Goal: Task Accomplishment & Management: Manage account settings

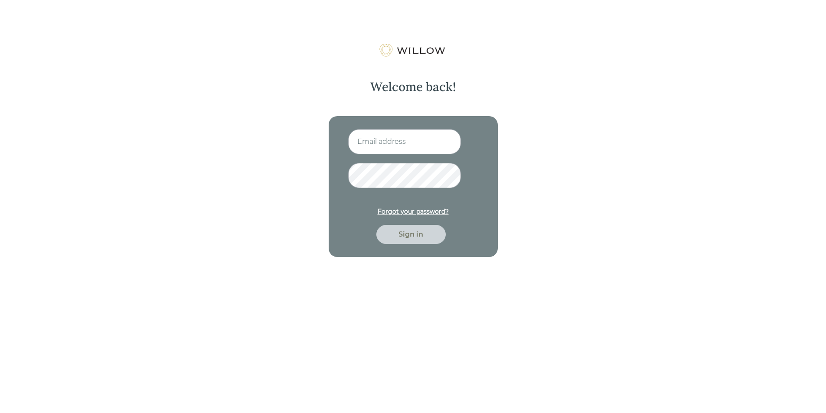
click at [378, 147] on input at bounding box center [404, 141] width 113 height 25
type input "[PERSON_NAME][EMAIL_ADDRESS][DOMAIN_NAME]"
click at [413, 234] on div "Sign in" at bounding box center [410, 234] width 49 height 10
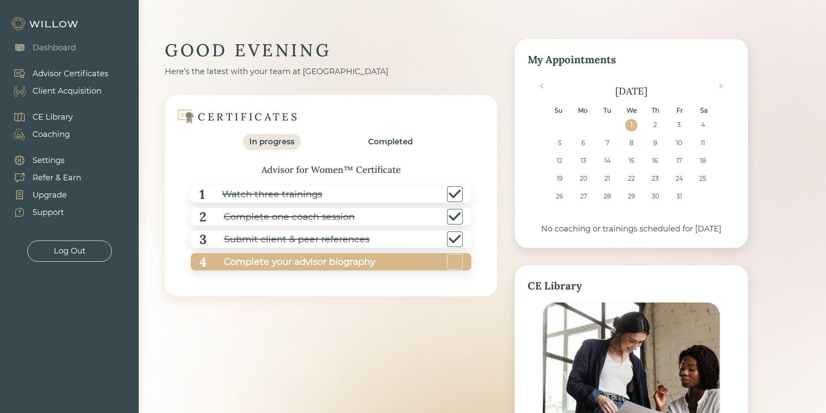
click at [417, 260] on div "4 Complete your advisor biography" at bounding box center [331, 261] width 280 height 17
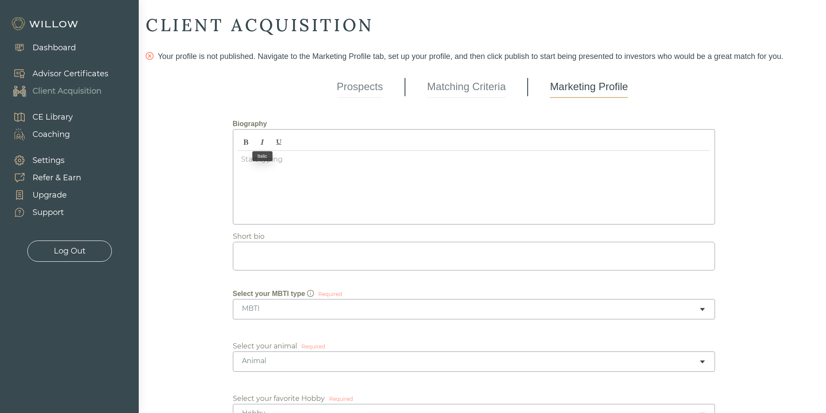
click at [329, 187] on div at bounding box center [473, 185] width 472 height 69
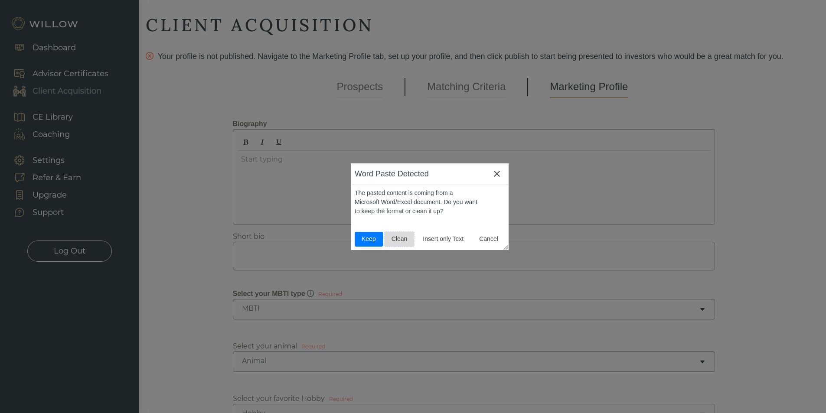
click at [392, 239] on span "Clean" at bounding box center [399, 238] width 23 height 9
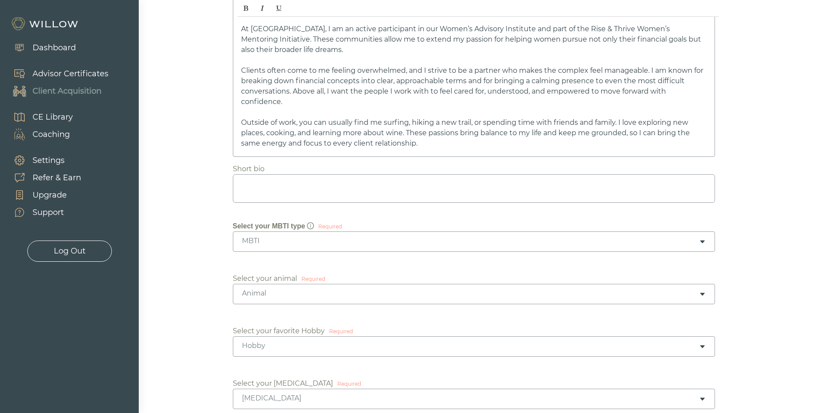
scroll to position [260, 0]
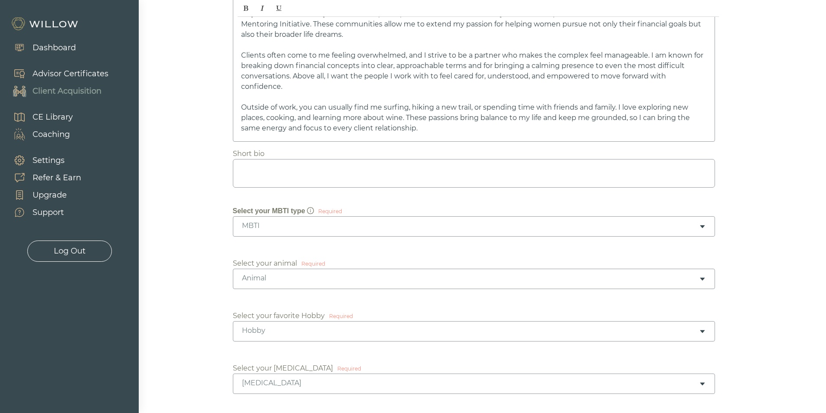
click at [276, 229] on div "MBTI" at bounding box center [470, 226] width 457 height 10
click at [292, 280] on div "Animal" at bounding box center [470, 278] width 457 height 10
click at [266, 328] on div "Hobby" at bounding box center [470, 331] width 457 height 10
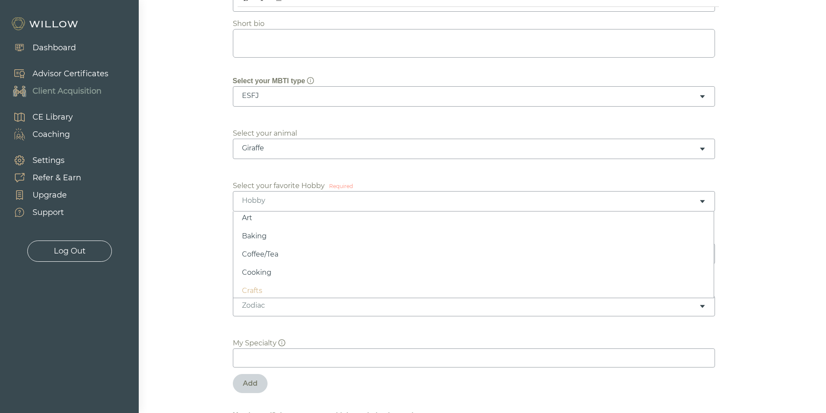
scroll to position [14, 0]
click at [260, 259] on div "[MEDICAL_DATA]" at bounding box center [474, 254] width 482 height 20
click at [280, 207] on div "Cooking" at bounding box center [474, 201] width 482 height 20
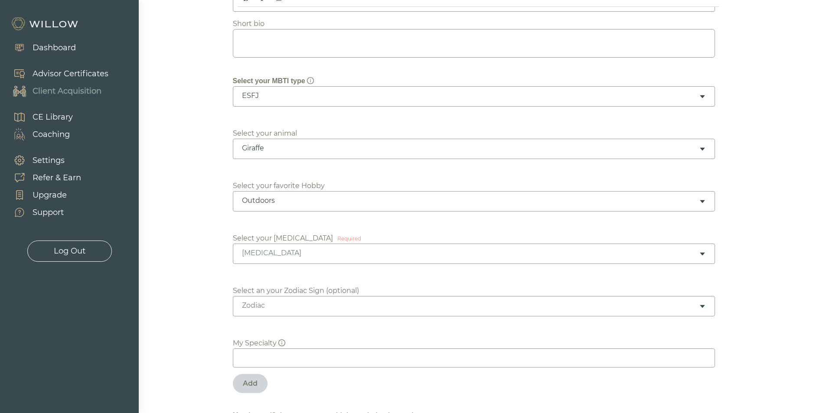
click at [293, 254] on div "[MEDICAL_DATA]" at bounding box center [470, 253] width 457 height 10
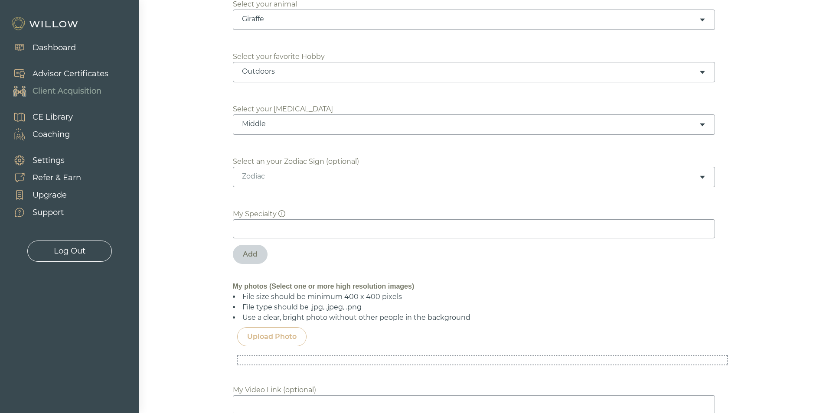
scroll to position [520, 0]
click at [279, 192] on div "Biography My passion for financial advising is rooted in both my upbringing and…" at bounding box center [482, 296] width 499 height 1408
click at [268, 230] on input at bounding box center [474, 227] width 482 height 19
click at [286, 233] on input at bounding box center [474, 227] width 482 height 19
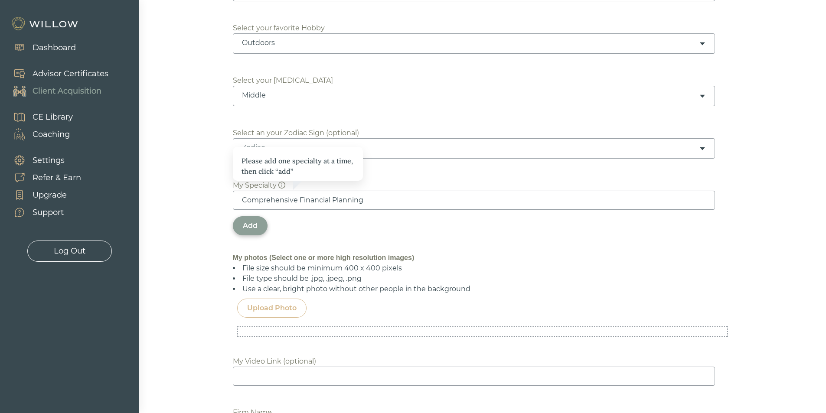
scroll to position [563, 0]
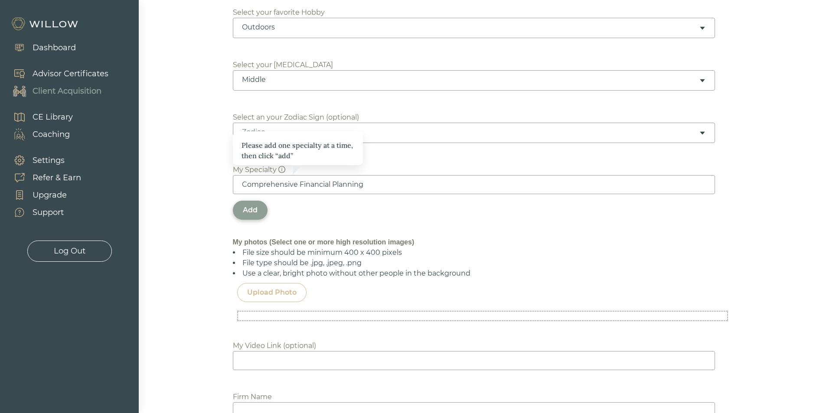
type input "Comprehensive Financial Planning"
click at [260, 197] on div "Please add one specialty at a time, then click “add” My Specialty Comprehensive…" at bounding box center [482, 190] width 499 height 81
click at [257, 207] on div "Add" at bounding box center [250, 210] width 15 height 10
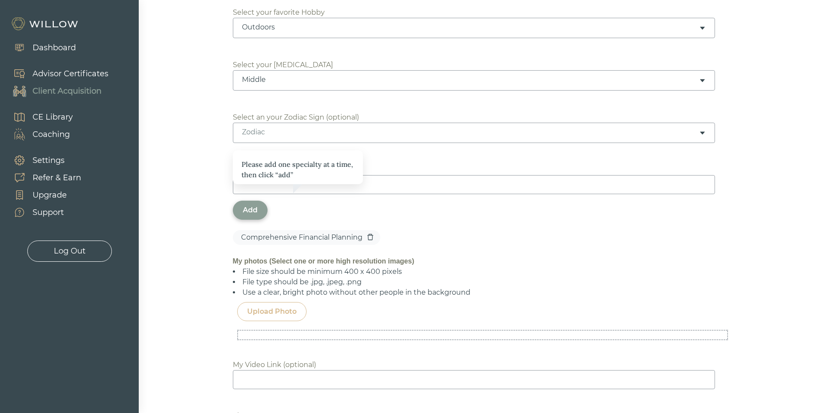
click at [458, 188] on input at bounding box center [474, 184] width 482 height 19
type input "Divorce Planning"
click at [251, 208] on div "Add" at bounding box center [250, 210] width 15 height 10
click at [289, 185] on input at bounding box center [474, 184] width 482 height 19
type input "Estate Planning"
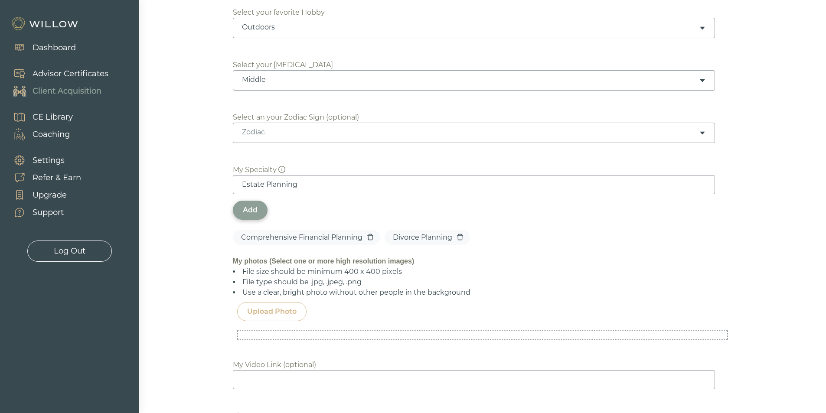
click at [259, 209] on div "Add" at bounding box center [250, 210] width 35 height 19
click at [277, 188] on input at bounding box center [474, 184] width 482 height 19
type input "Invest"
type input "Retirement Planning"
click at [263, 207] on div "Add" at bounding box center [250, 210] width 35 height 19
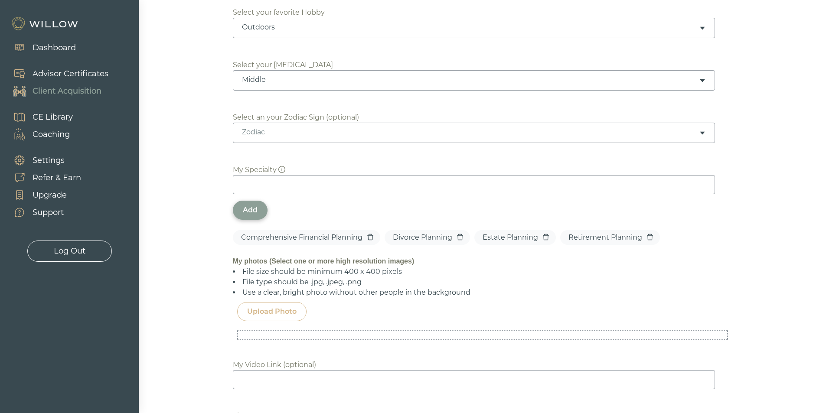
click at [271, 192] on input at bounding box center [474, 184] width 482 height 19
type input "Socially Responsible Investing"
click at [249, 205] on div "Add" at bounding box center [250, 210] width 35 height 19
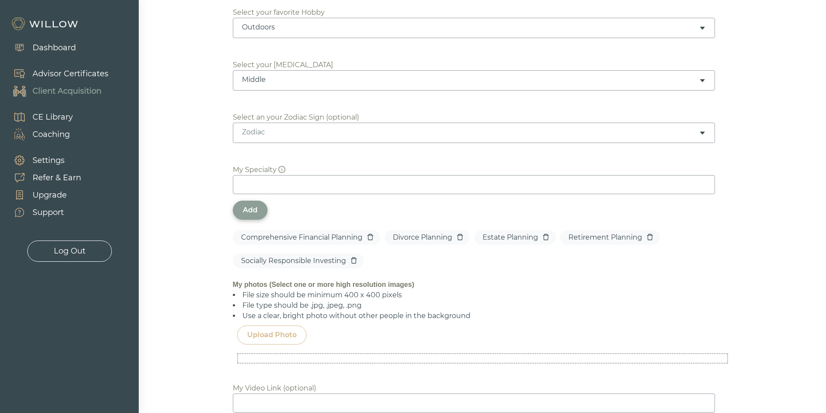
click at [276, 178] on input at bounding box center [474, 184] width 482 height 19
type input "Tax Planning"
click at [248, 208] on div "Add" at bounding box center [250, 210] width 15 height 10
click at [333, 188] on input at bounding box center [474, 184] width 482 height 19
type input "Education Planning"
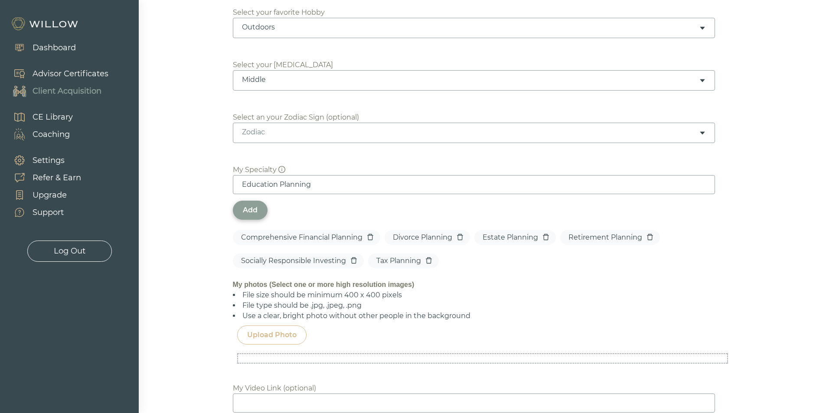
click at [260, 208] on div "Add" at bounding box center [250, 210] width 35 height 19
click at [269, 189] on input at bounding box center [474, 184] width 482 height 19
type input "Employee and Employer Benefits Planning"
click at [249, 205] on div "Add" at bounding box center [250, 210] width 15 height 10
click at [308, 185] on input at bounding box center [474, 184] width 482 height 19
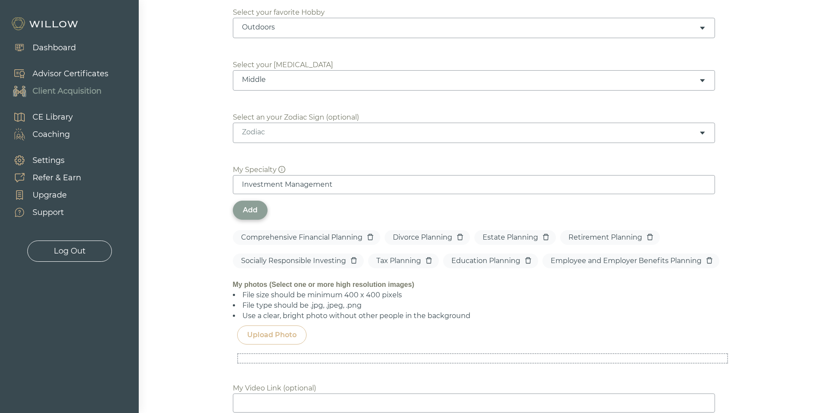
type input "Investment Management"
click at [258, 215] on div "Add" at bounding box center [250, 210] width 35 height 19
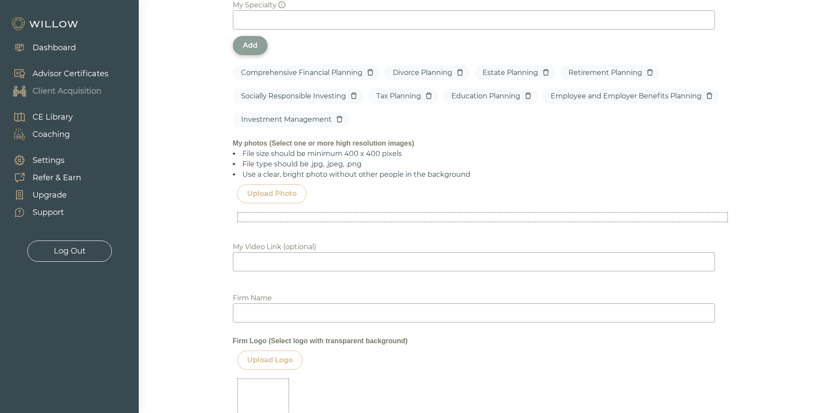
scroll to position [780, 0]
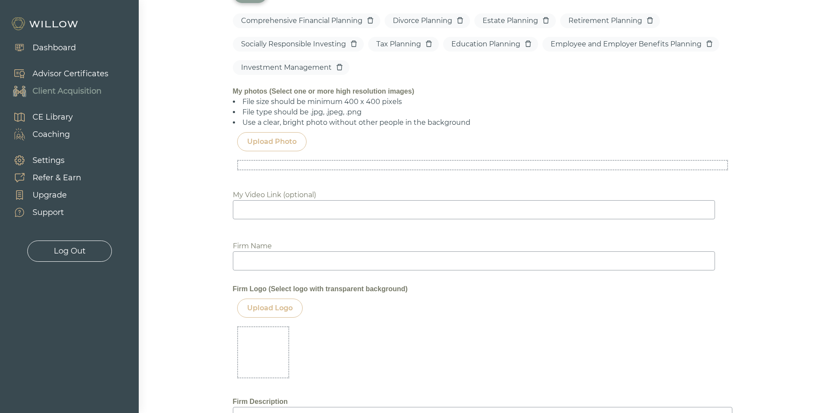
click at [351, 267] on input at bounding box center [474, 260] width 482 height 19
click at [419, 274] on div "Biography My passion for financial advising is rooted in both my upbringing and…" at bounding box center [482, 68] width 499 height 1473
click at [416, 259] on input "Beacon Pointe" at bounding box center [474, 260] width 482 height 19
type input "Beacon Pointe Advisors"
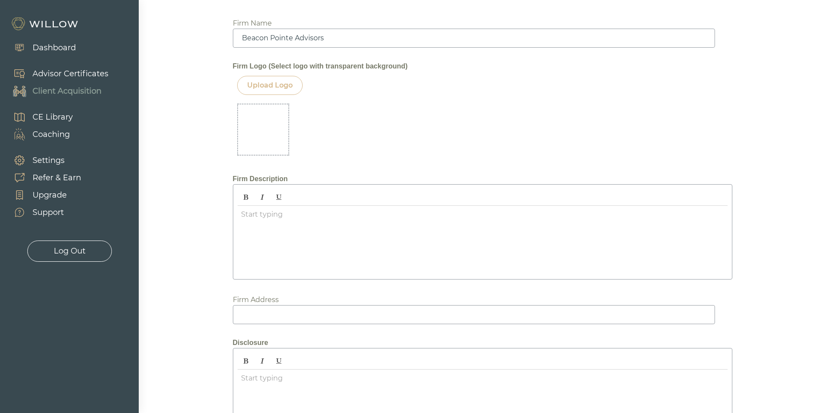
scroll to position [997, 0]
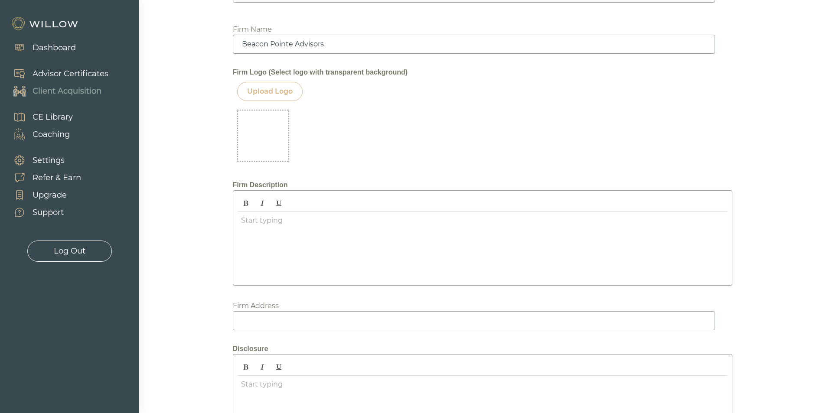
click at [270, 284] on div "Start typing XXXXXXXXXXXXXXXXXXXXXXXXXXXXXXXXXXXXXXXXXXXXXXXXXXXXXXXXXXXXXXXXXX…" at bounding box center [482, 237] width 499 height 95
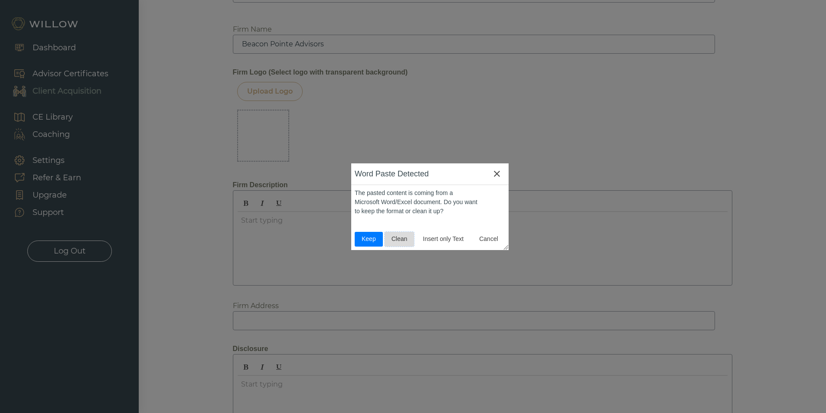
click at [397, 241] on span "Clean" at bounding box center [399, 238] width 23 height 9
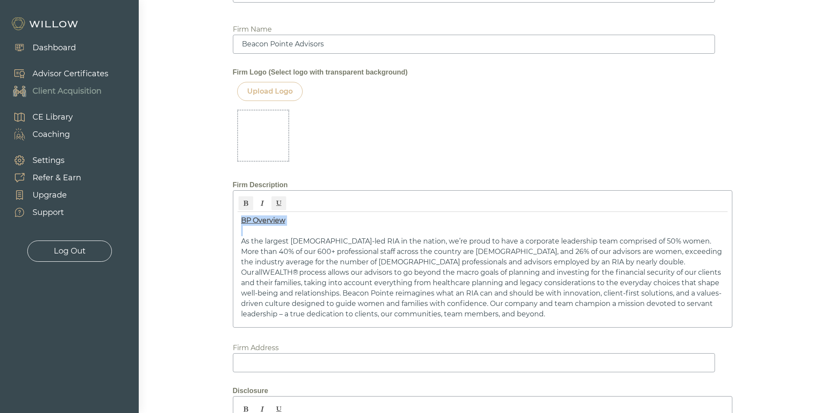
drag, startPoint x: 314, startPoint y: 228, endPoint x: 213, endPoint y: 215, distance: 101.9
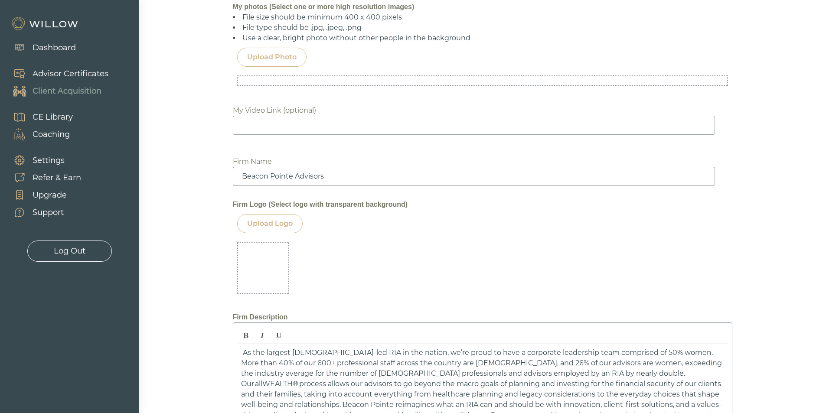
scroll to position [823, 0]
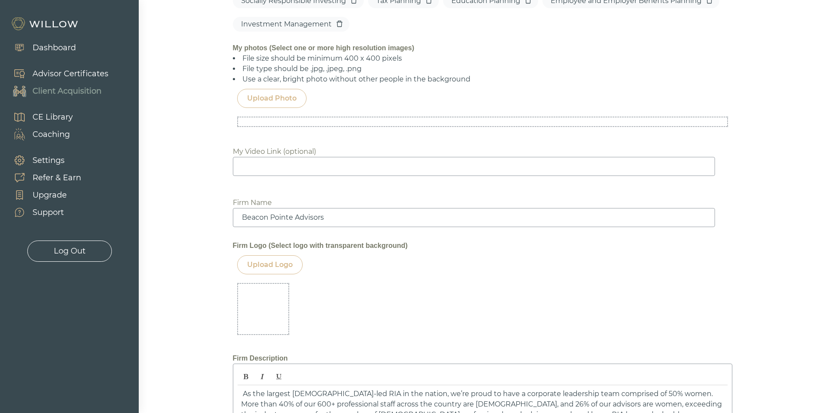
click at [261, 92] on div "Upload Photo" at bounding box center [271, 98] width 69 height 19
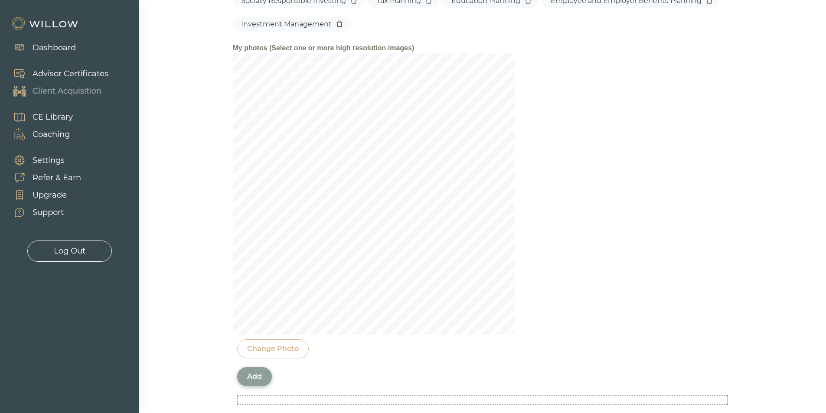
click at [257, 374] on div "Add" at bounding box center [254, 376] width 15 height 10
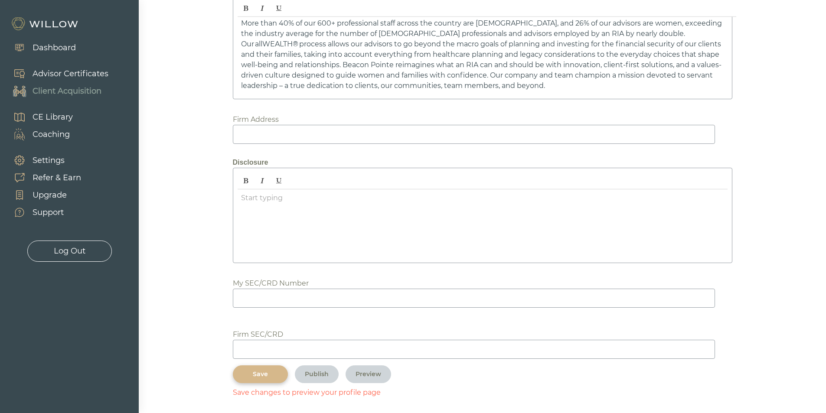
scroll to position [1261, 0]
click at [259, 297] on input at bounding box center [474, 295] width 482 height 19
paste input "6420427"
type input "6420427"
click at [282, 338] on input at bounding box center [474, 346] width 482 height 19
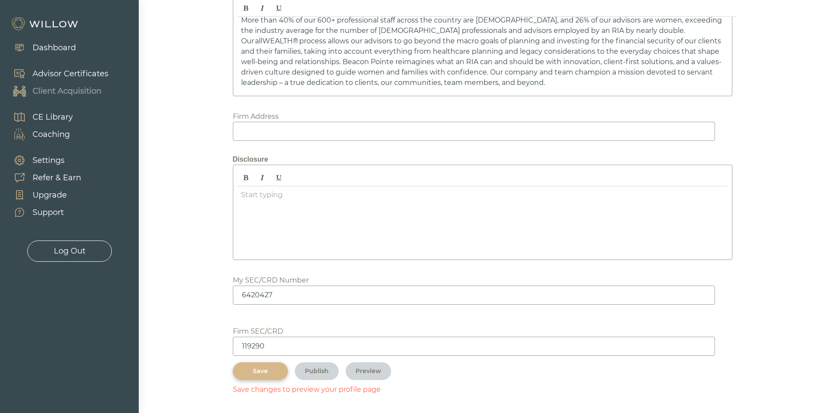
type input "119290"
click at [265, 374] on div "Save" at bounding box center [260, 371] width 35 height 9
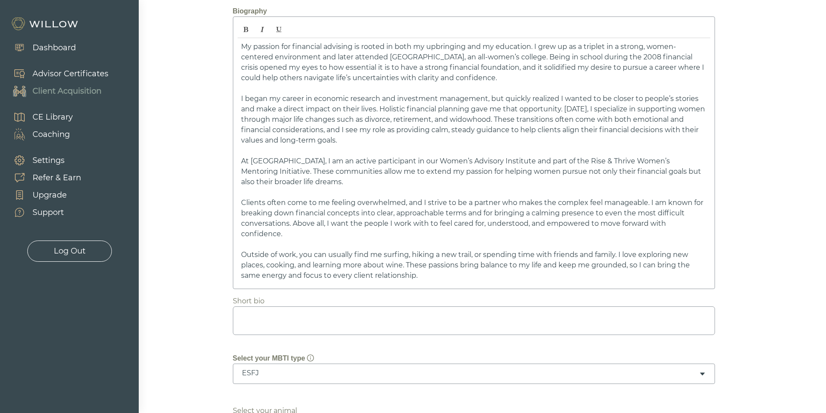
scroll to position [91, 0]
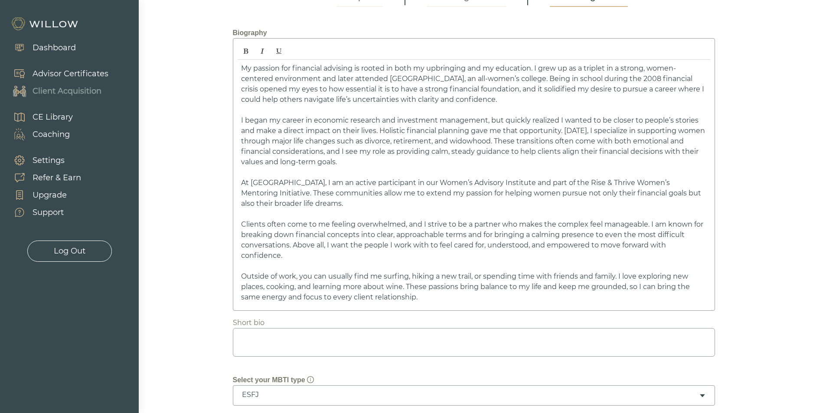
click at [290, 349] on textarea at bounding box center [474, 342] width 482 height 29
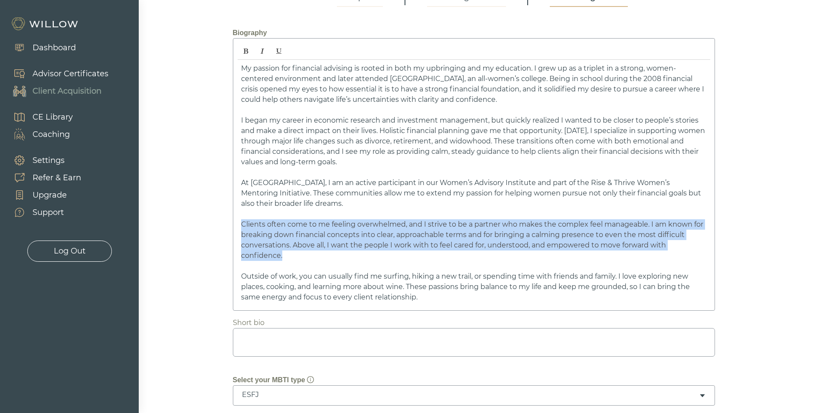
drag, startPoint x: 294, startPoint y: 257, endPoint x: 231, endPoint y: 224, distance: 71.1
copy span "Clients often come to me feeling overwhelmed, and I strive to be a partner who …"
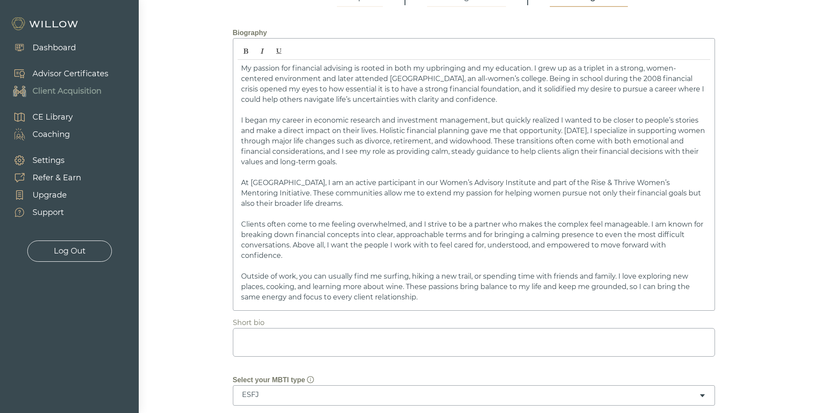
click at [309, 347] on textarea at bounding box center [474, 342] width 482 height 29
paste textarea "Clients often come to me feeling overwhelmed, and I strive to be a partner who …"
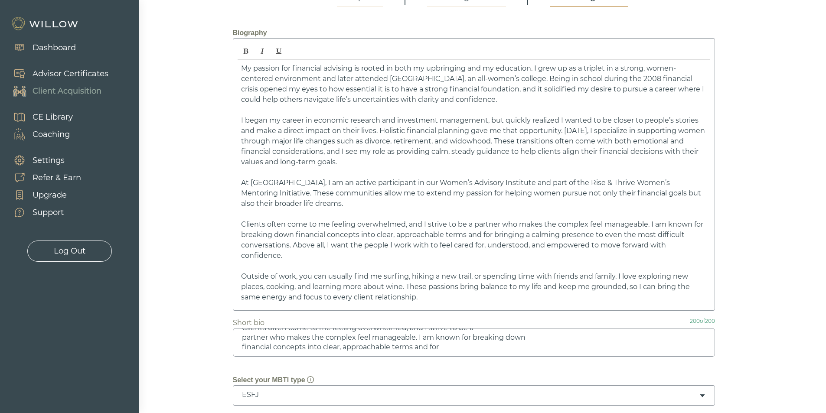
scroll to position [0, 0]
drag, startPoint x: 412, startPoint y: 339, endPoint x: 221, endPoint y: 315, distance: 192.2
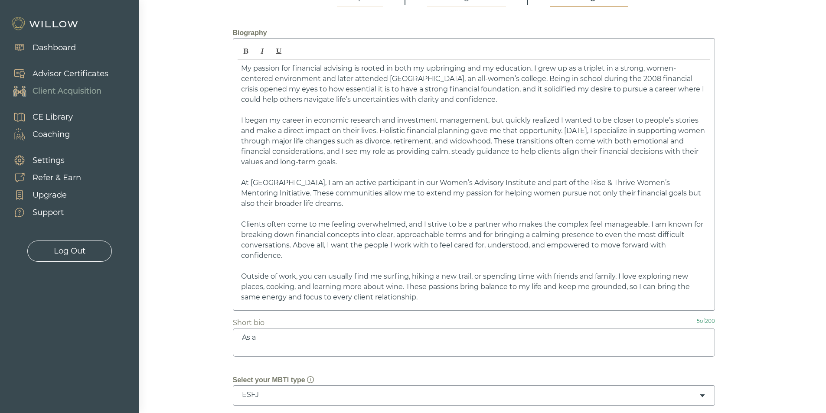
type textarea "As"
type textarea "H"
click at [555, 76] on span "My passion for financial advising is rooted in both my upbringing and my educat…" at bounding box center [472, 83] width 463 height 39
drag, startPoint x: 553, startPoint y: 79, endPoint x: 637, endPoint y: 79, distance: 84.1
click at [637, 79] on span "My passion for financial advising is rooted in both my upbringing and my educat…" at bounding box center [472, 83] width 463 height 39
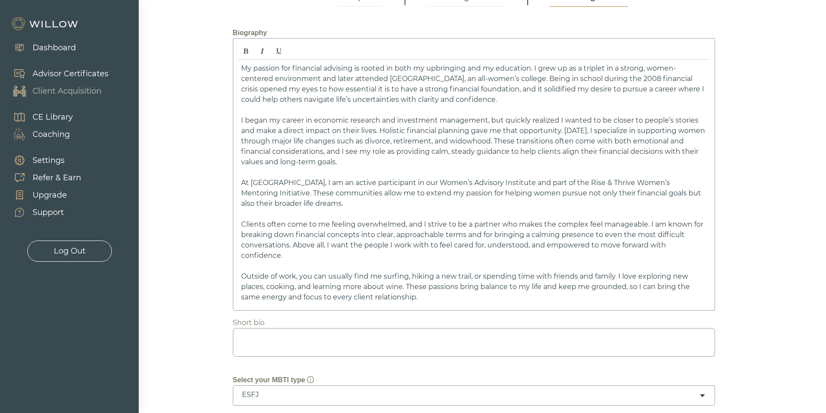
click at [486, 120] on span "I began my career in economic research and investment management, but quickly r…" at bounding box center [473, 141] width 464 height 50
click at [394, 340] on textarea at bounding box center [474, 342] width 482 height 29
type textarea "I"
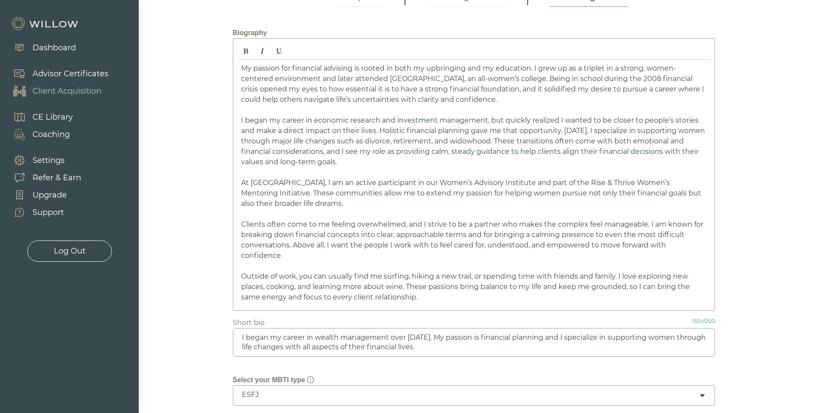
click at [286, 139] on span "I began my career in economic research and investment management ﻿ , but quickl…" at bounding box center [473, 141] width 464 height 50
click at [561, 339] on textarea "I began my career in wealth management over [DATE]. My passion is financial pla…" at bounding box center [474, 342] width 482 height 29
click at [240, 346] on textarea "I began my career in wealth management over [DATE]. My passion is financial pla…" at bounding box center [474, 342] width 482 height 29
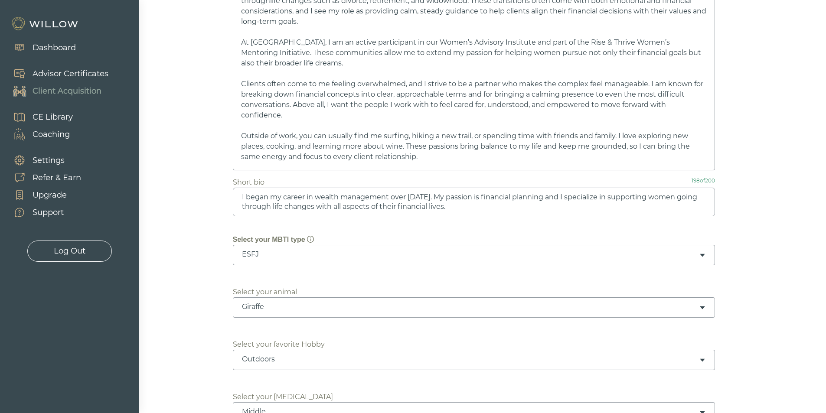
scroll to position [351, 0]
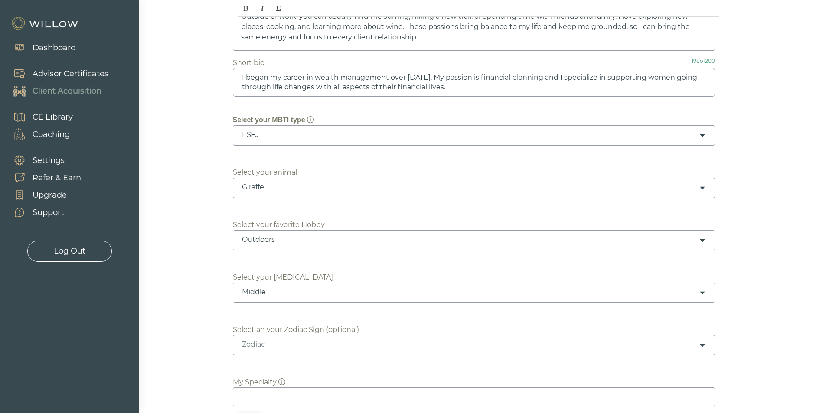
click at [454, 78] on textarea "I began my career in wealth management over [DATE]. My passion is financial pla…" at bounding box center [474, 82] width 482 height 29
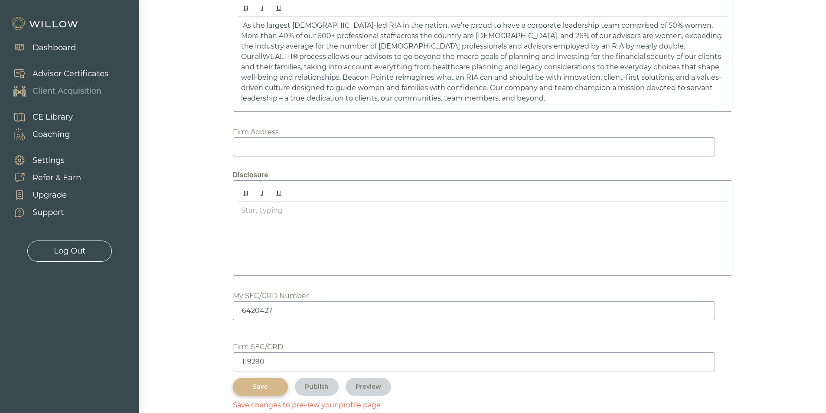
scroll to position [1261, 0]
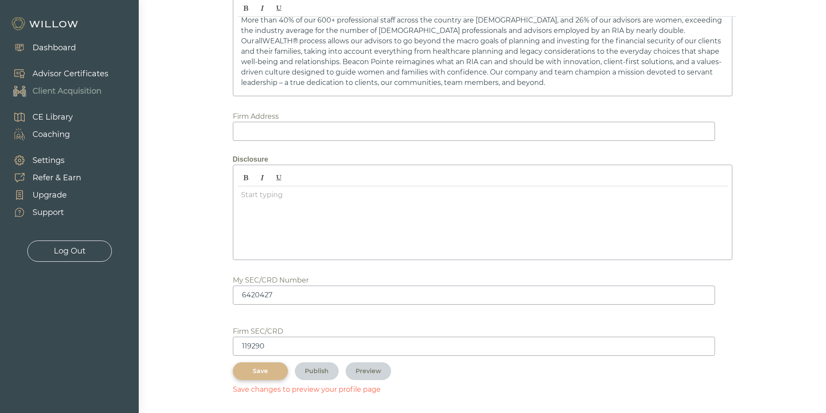
click at [276, 374] on div "Save" at bounding box center [260, 371] width 35 height 9
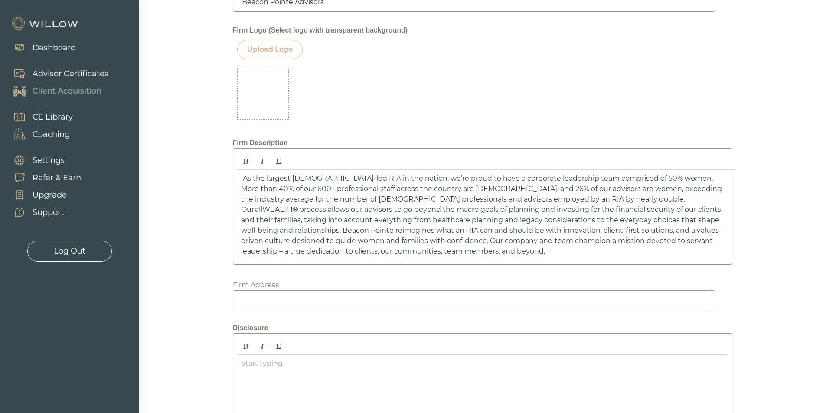
scroll to position [1242, 0]
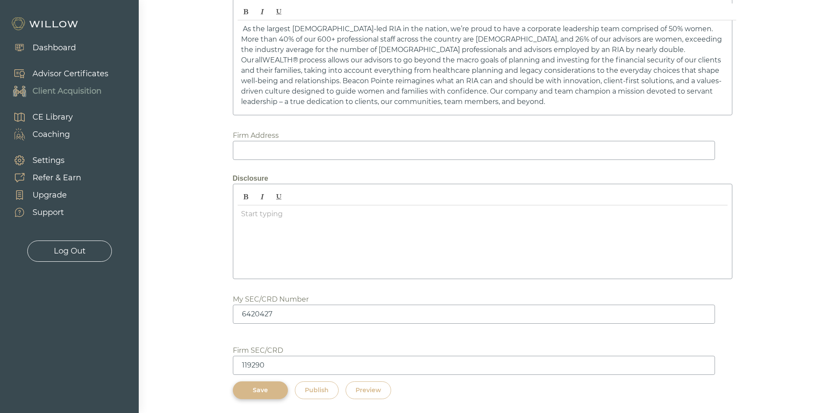
click at [369, 387] on div "Preview" at bounding box center [368, 390] width 26 height 9
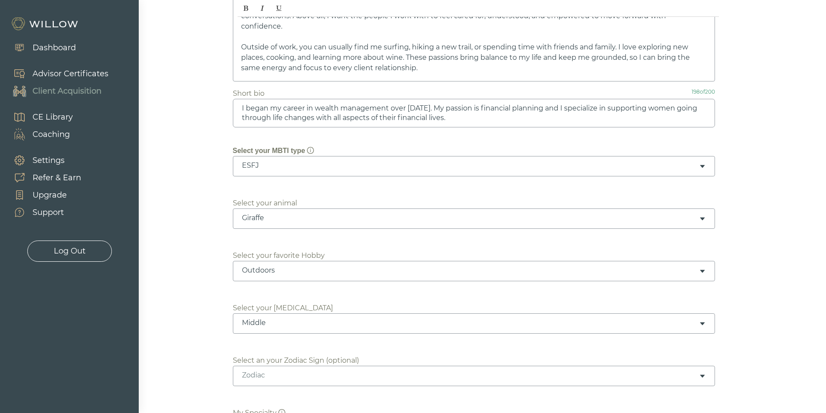
scroll to position [289, 0]
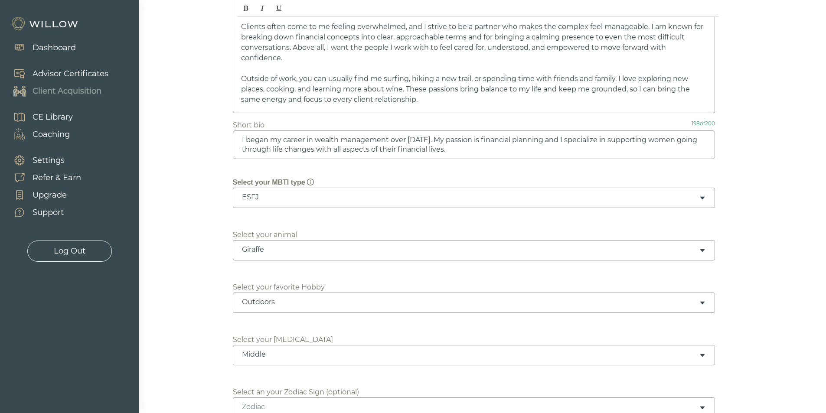
drag, startPoint x: 503, startPoint y: 154, endPoint x: 214, endPoint y: 121, distance: 291.4
paste textarea ", and I specialize in helping women navigate life changes by supporting every a…"
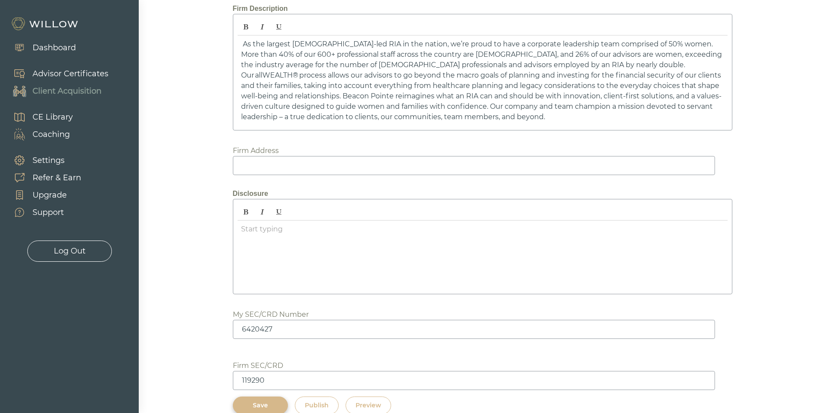
scroll to position [1242, 0]
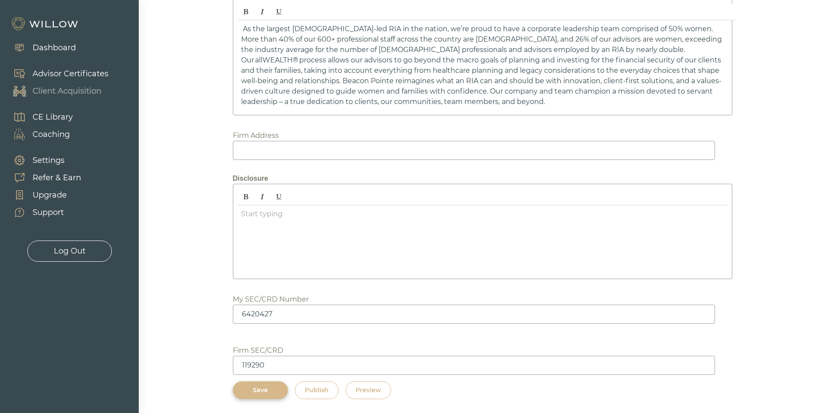
type textarea "I began my career in wealth management over [DATE]. My passion is financial pla…"
click at [320, 390] on div "Publish" at bounding box center [317, 390] width 24 height 9
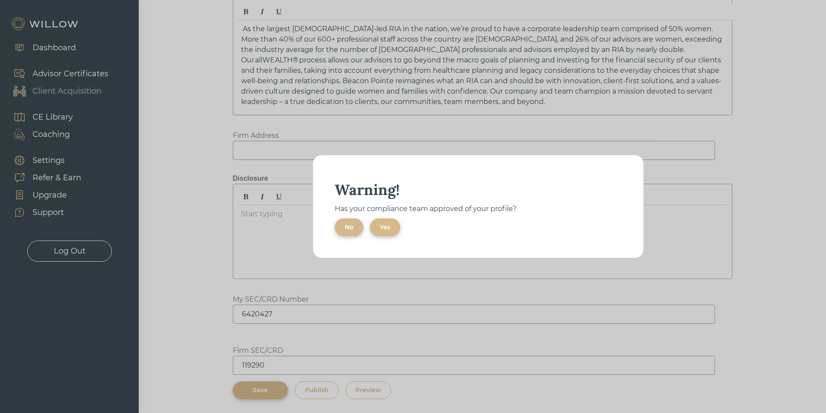
click at [348, 229] on div "No" at bounding box center [349, 227] width 9 height 9
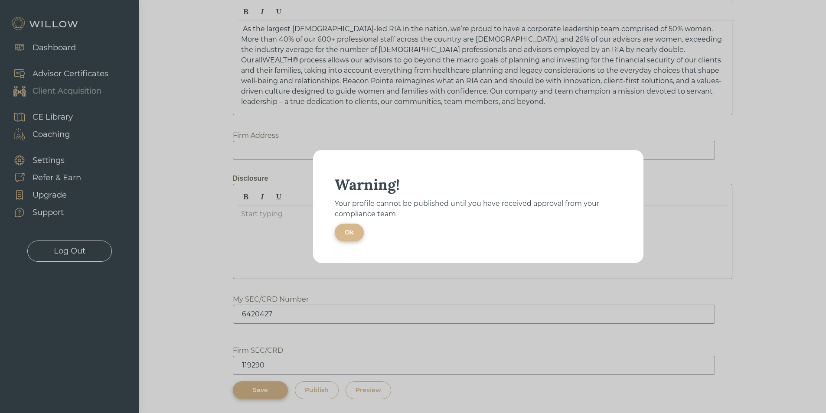
click at [350, 230] on div "Ok" at bounding box center [349, 232] width 9 height 9
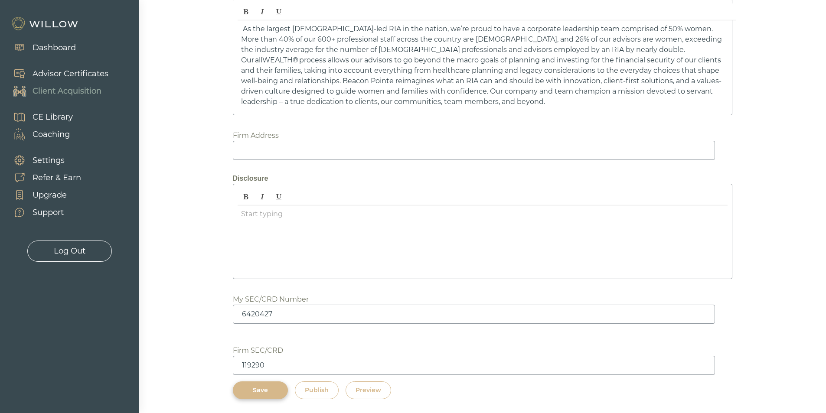
click at [264, 387] on div "Save" at bounding box center [260, 390] width 35 height 9
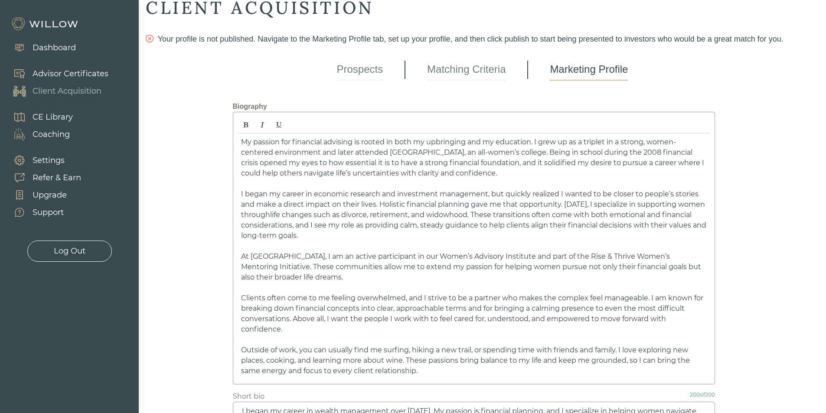
scroll to position [0, 0]
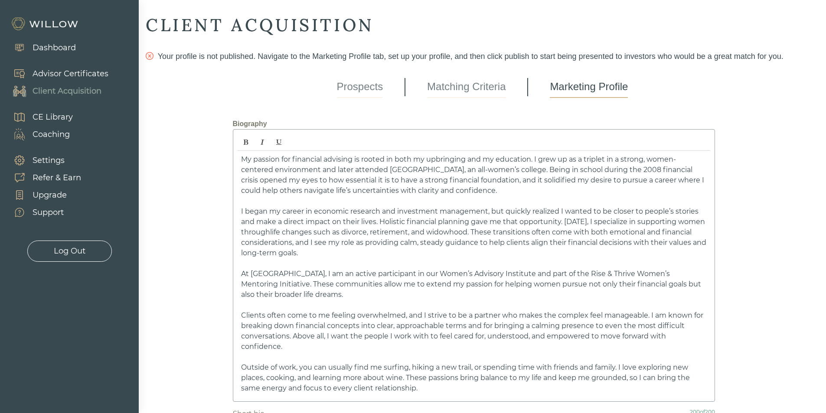
click at [433, 87] on link "Matching Criteria" at bounding box center [466, 87] width 78 height 22
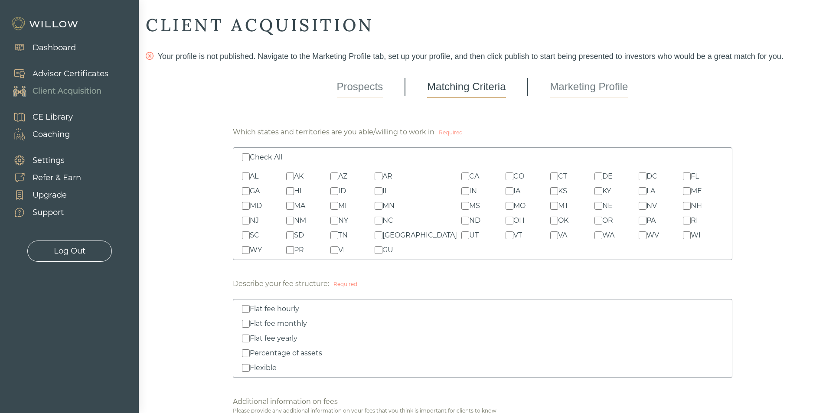
click at [248, 160] on input "Check All" at bounding box center [246, 157] width 8 height 8
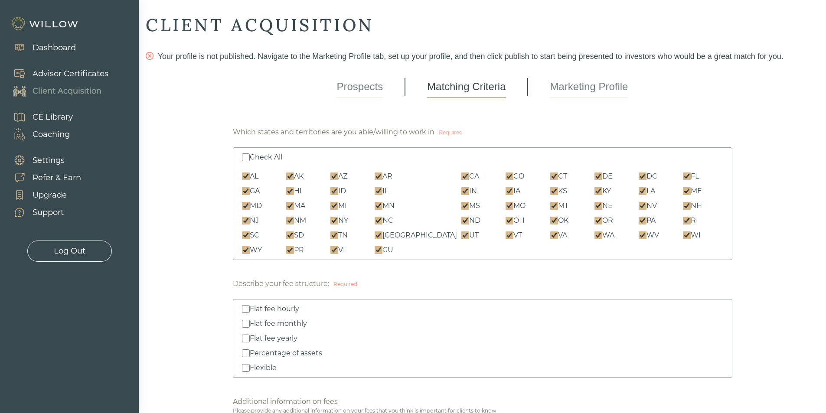
checkbox input "true"
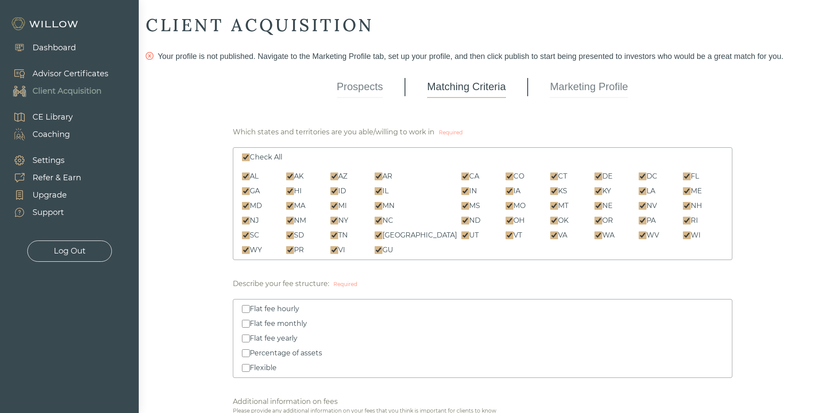
checkbox input "true"
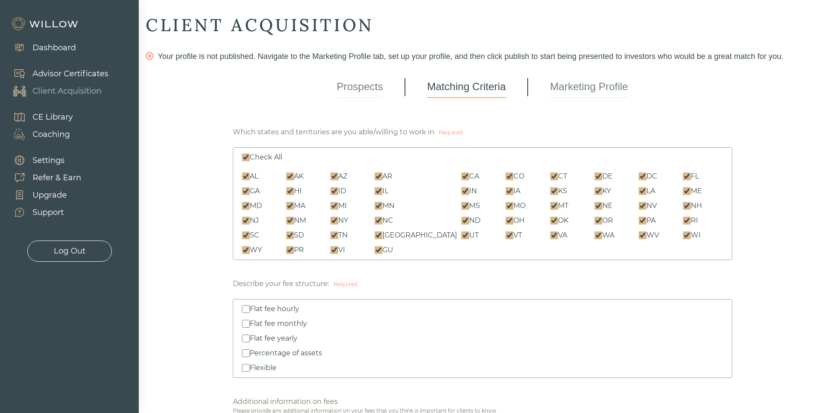
checkbox input "true"
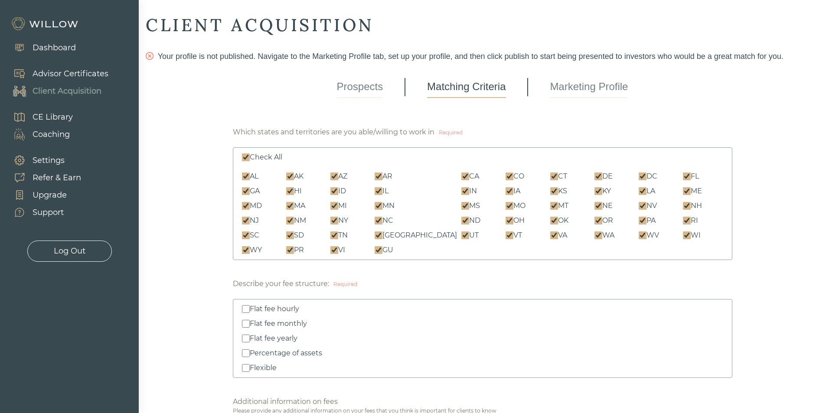
checkbox input "true"
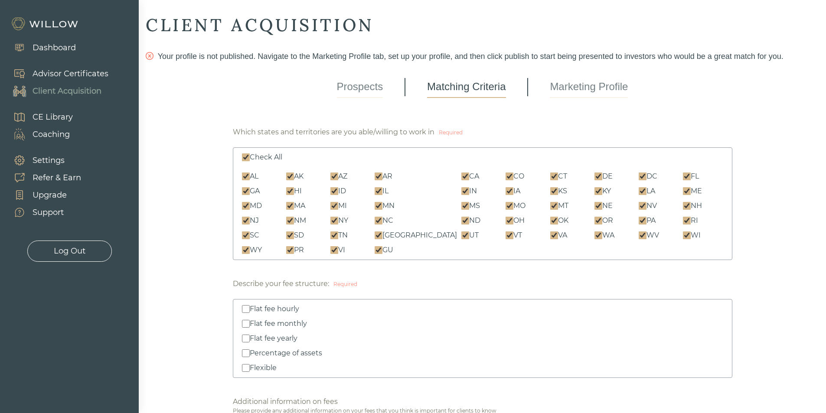
checkbox input "true"
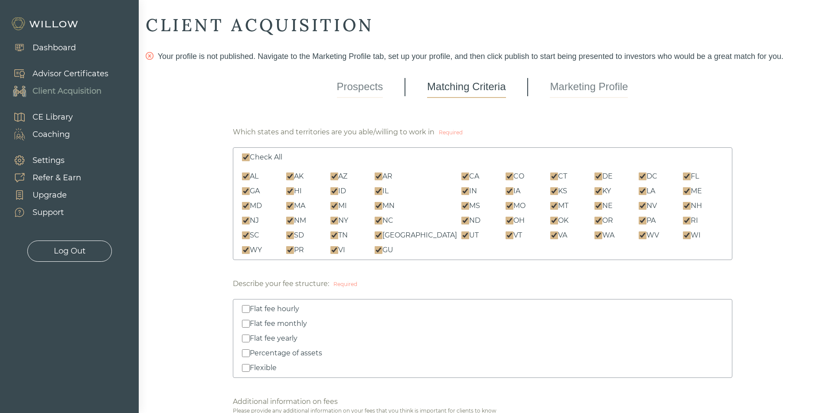
checkbox input "true"
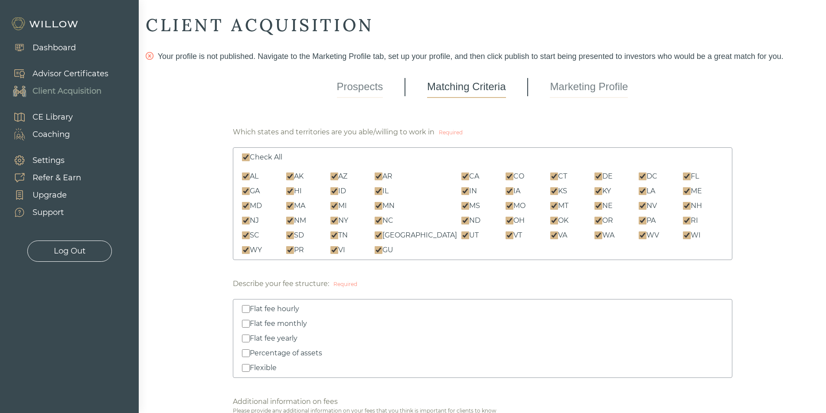
checkbox input "true"
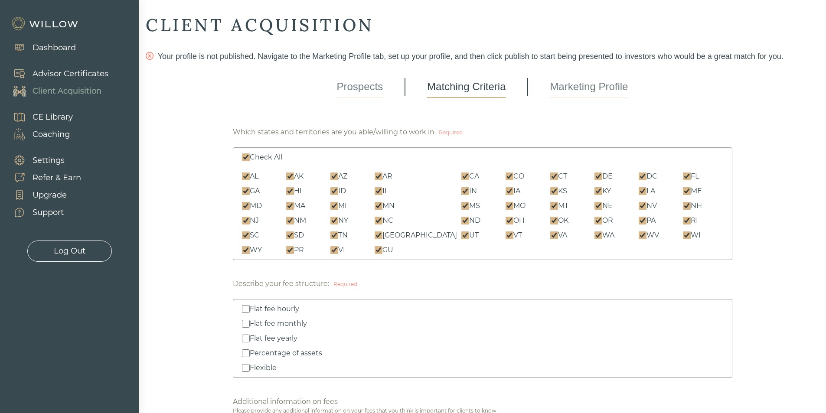
checkbox input "true"
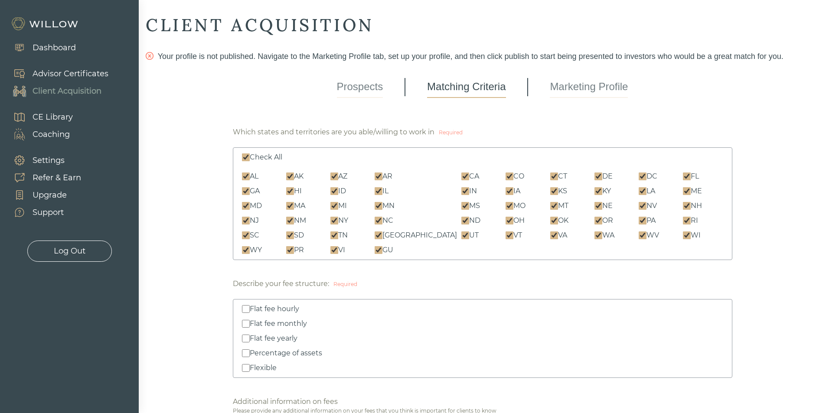
checkbox input "true"
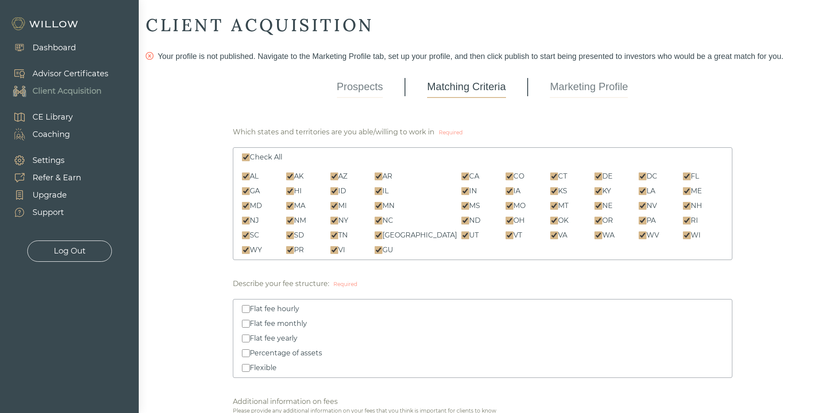
checkbox input "true"
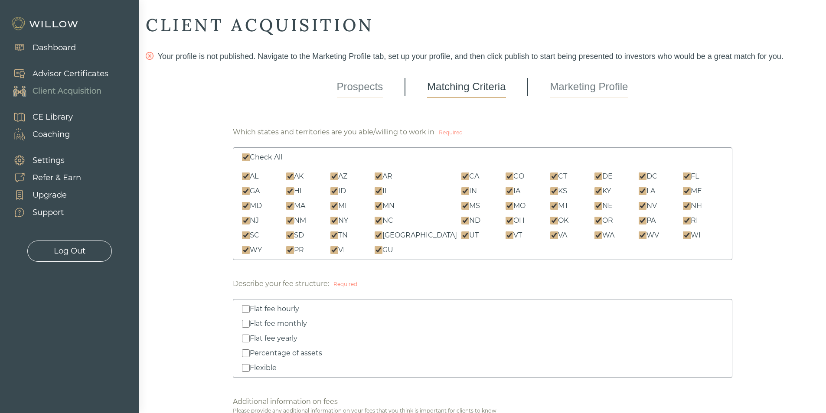
checkbox input "true"
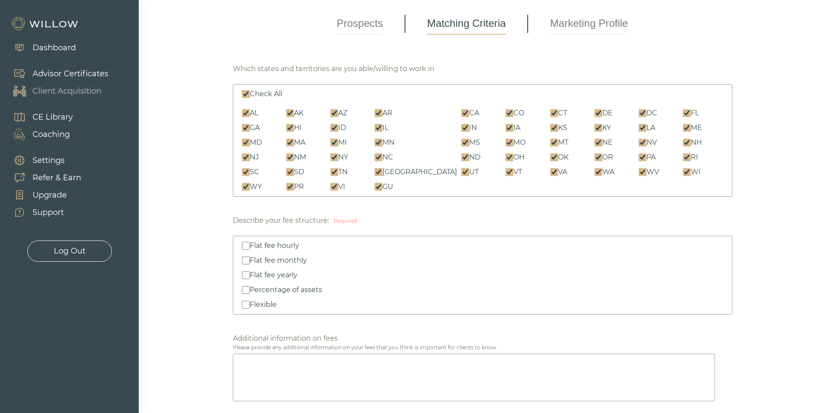
scroll to position [87, 0]
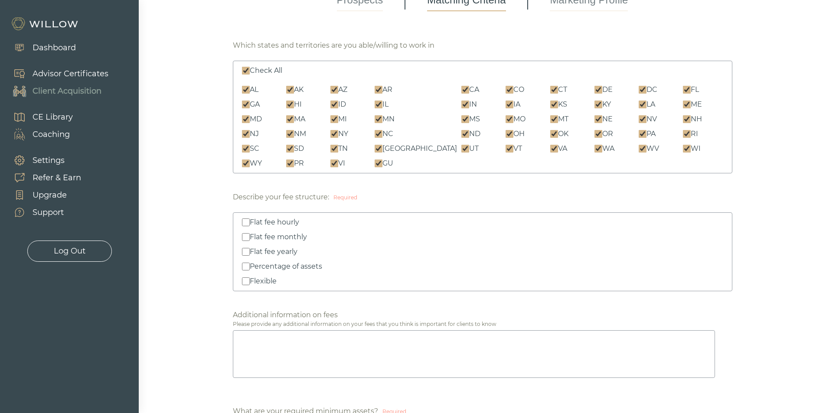
click at [275, 264] on div "Percentage of assets" at bounding box center [286, 266] width 72 height 10
click at [250, 264] on input "Percentage of assets" at bounding box center [246, 267] width 8 height 8
checkbox input "true"
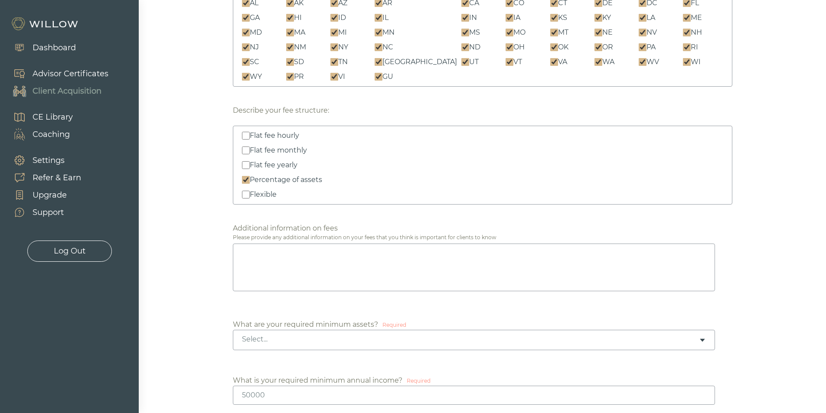
scroll to position [260, 0]
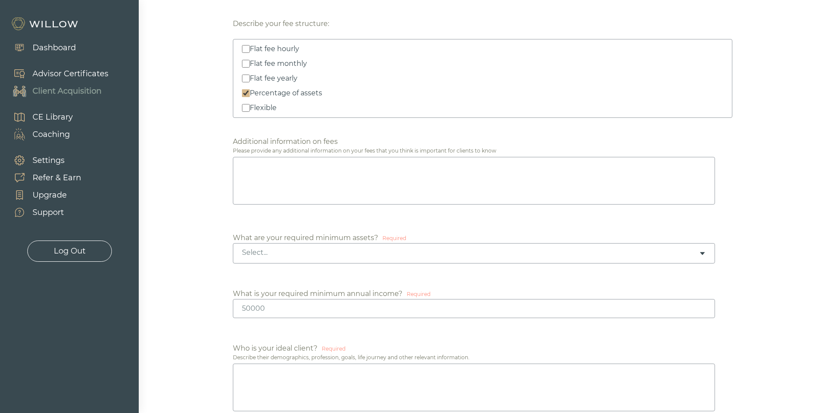
click at [319, 259] on div "Select..." at bounding box center [474, 253] width 482 height 20
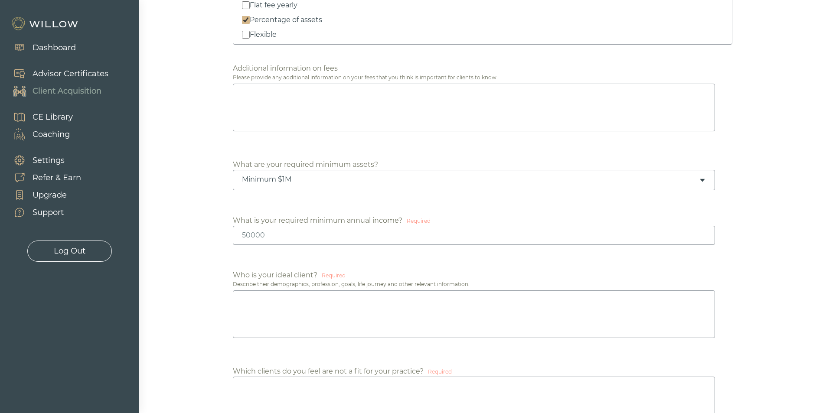
scroll to position [347, 0]
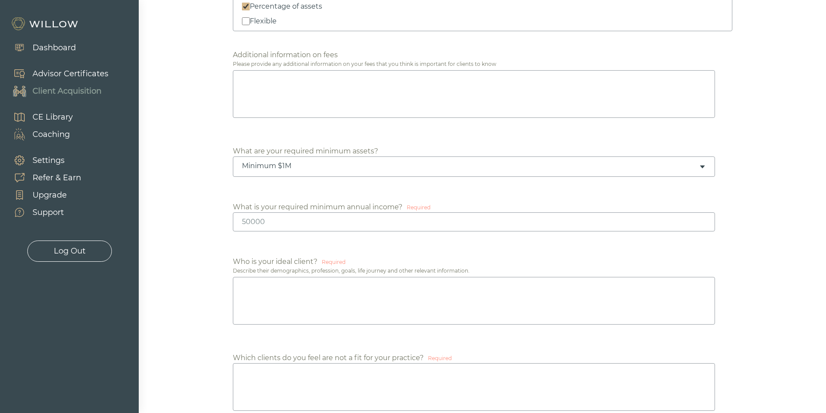
click at [293, 228] on input "number" at bounding box center [474, 221] width 482 height 19
click at [703, 225] on input "-1" at bounding box center [474, 221] width 482 height 19
type input "0"
click at [704, 218] on input "0" at bounding box center [474, 221] width 482 height 19
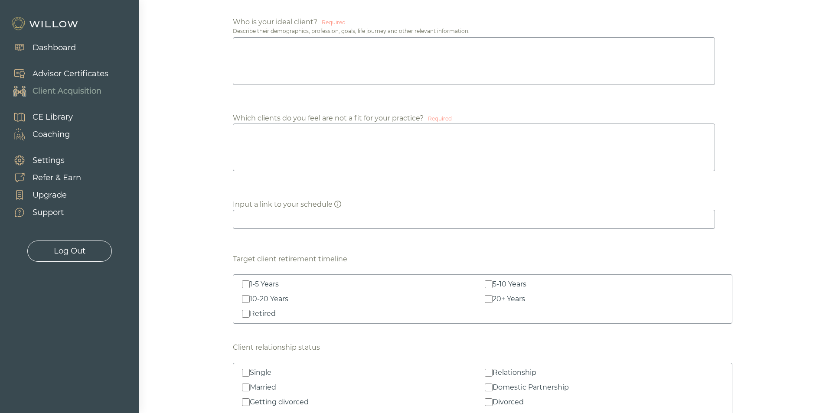
scroll to position [607, 0]
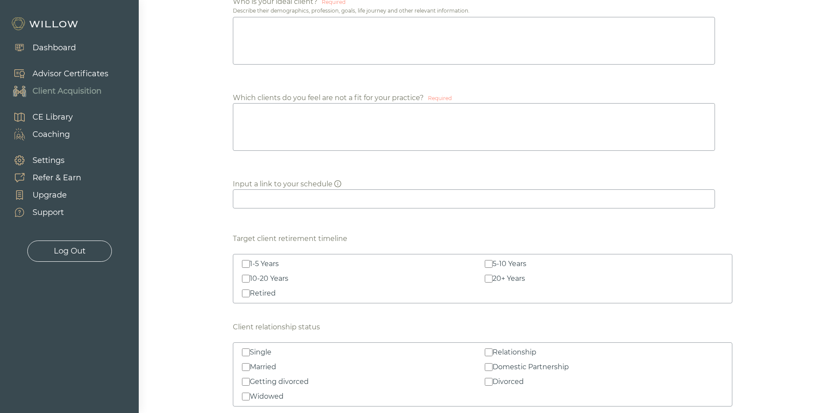
click at [250, 268] on div "1-5 Years" at bounding box center [264, 264] width 29 height 10
click at [250, 268] on input "1-5 Years" at bounding box center [246, 264] width 8 height 8
checkbox input "true"
click at [245, 282] on input "10-20 Years" at bounding box center [246, 279] width 8 height 8
checkbox input "true"
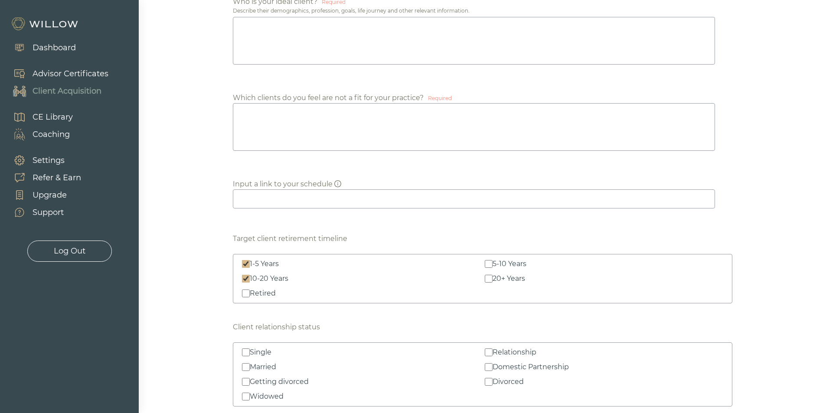
click at [244, 294] on input "Retired" at bounding box center [246, 293] width 8 height 8
checkbox input "true"
click at [491, 263] on input "5-10 Years" at bounding box center [489, 264] width 8 height 8
checkbox input "true"
click at [490, 277] on input "20+ Years" at bounding box center [489, 279] width 8 height 8
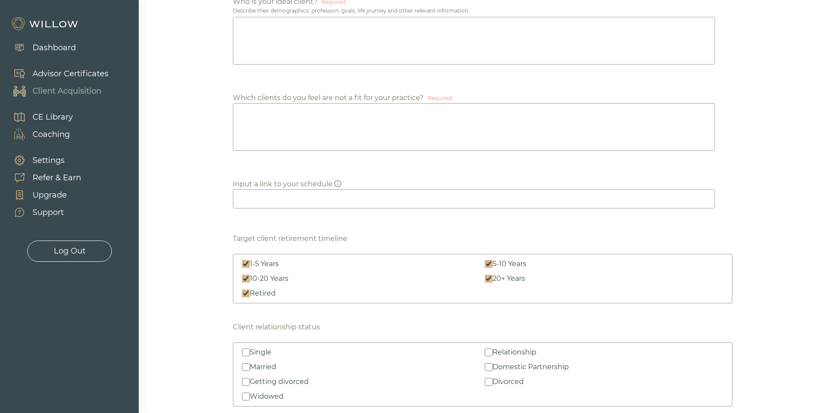
checkbox input "true"
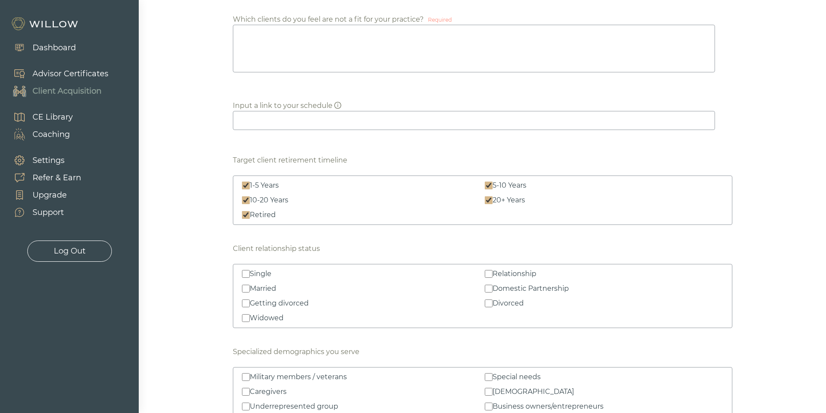
scroll to position [693, 0]
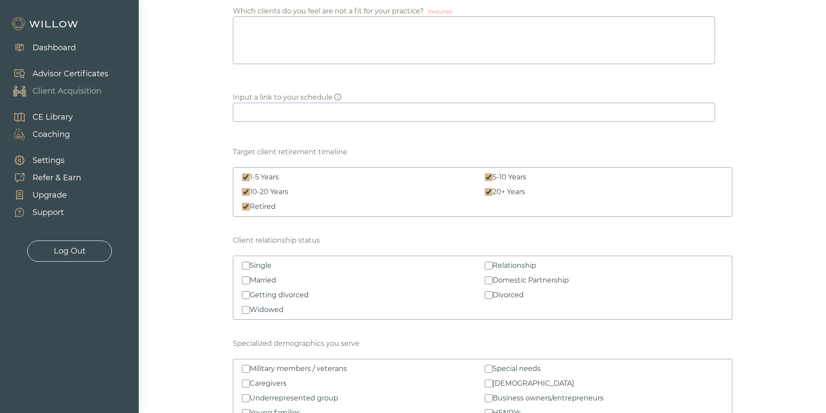
click at [245, 296] on input "Getting divorced" at bounding box center [246, 295] width 8 height 8
checkbox input "true"
click at [244, 309] on input "Widowed" at bounding box center [246, 310] width 8 height 8
checkbox input "true"
click at [490, 296] on input "Divorced" at bounding box center [489, 295] width 8 height 8
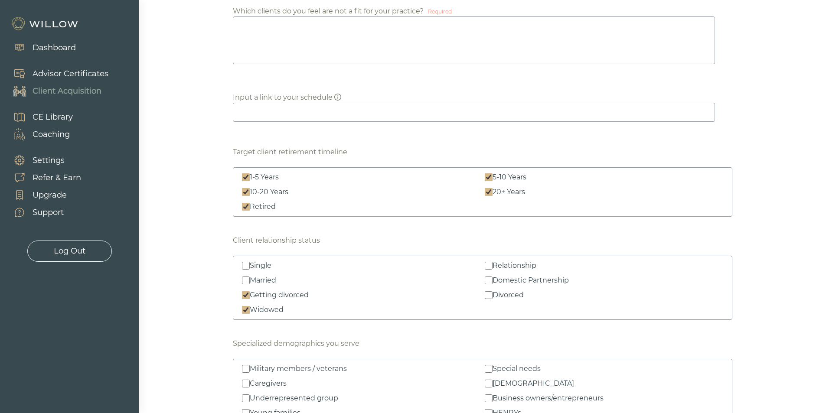
checkbox input "true"
click at [488, 281] on input "Domestic Partnership" at bounding box center [489, 280] width 8 height 8
checkbox input "true"
click at [489, 267] on input "Relationship" at bounding box center [489, 266] width 8 height 8
checkbox input "true"
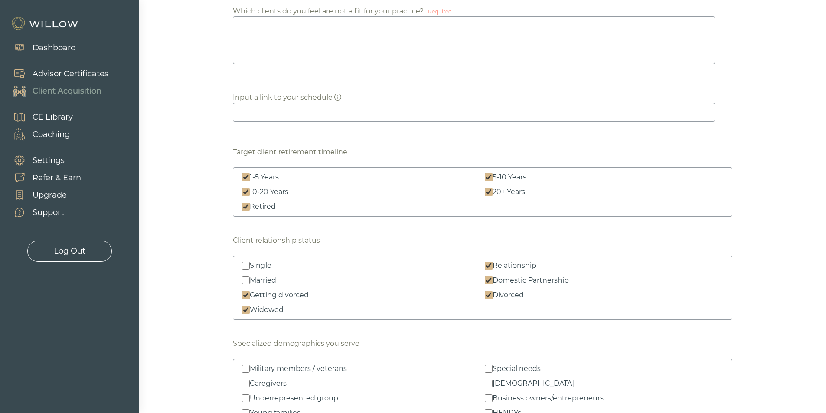
click at [262, 291] on div "Getting divorced" at bounding box center [279, 295] width 59 height 10
click at [250, 291] on input "Getting divorced" at bounding box center [246, 295] width 8 height 8
checkbox input "false"
click at [259, 280] on div "Married" at bounding box center [263, 280] width 26 height 10
click at [250, 280] on input "Married" at bounding box center [246, 280] width 8 height 8
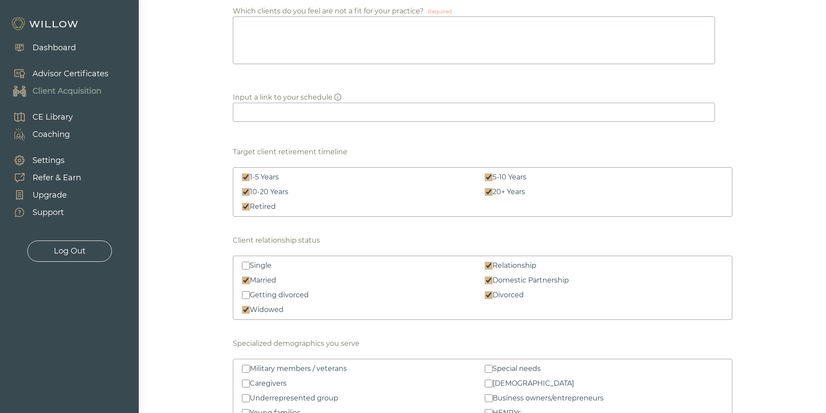
checkbox input "true"
click at [258, 296] on div "Getting divorced" at bounding box center [279, 295] width 59 height 10
click at [250, 296] on input "Getting divorced" at bounding box center [246, 295] width 8 height 8
checkbox input "true"
click at [252, 266] on div "Single" at bounding box center [261, 265] width 22 height 10
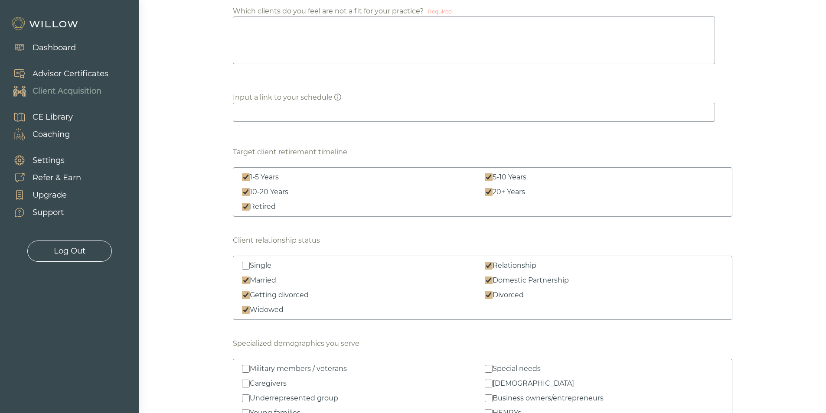
click at [250, 266] on input "Single" at bounding box center [246, 266] width 8 height 8
checkbox input "true"
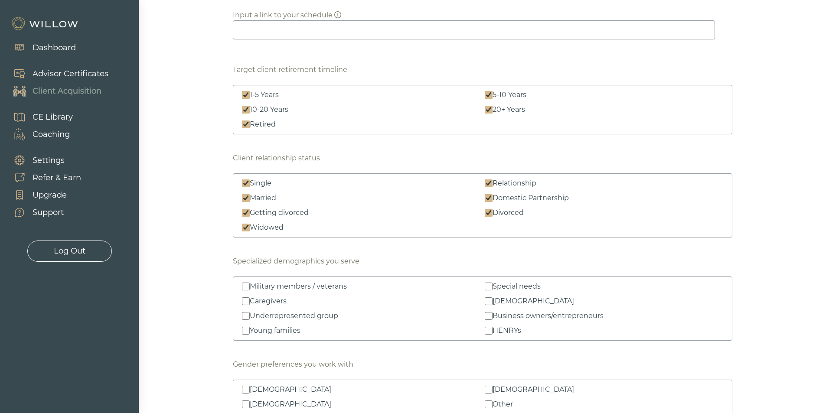
scroll to position [780, 0]
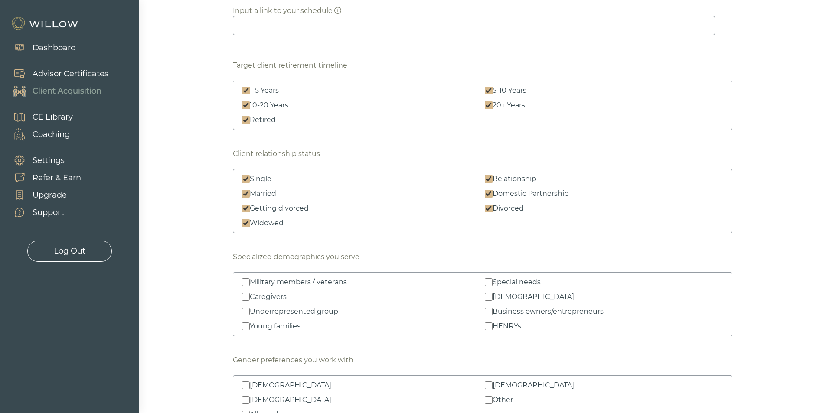
click at [488, 329] on input "HENRYs" at bounding box center [489, 326] width 8 height 8
checkbox input "true"
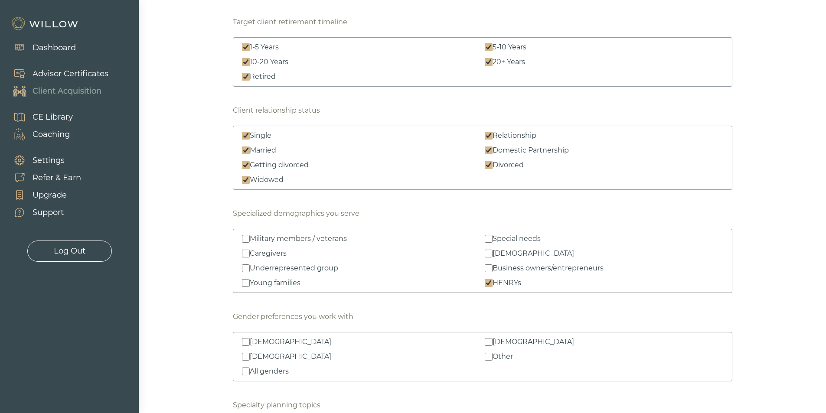
click at [491, 268] on input "Business owners/entrepreneurs" at bounding box center [489, 268] width 8 height 8
checkbox input "true"
click at [250, 283] on div "Young families" at bounding box center [275, 283] width 51 height 10
click at [250, 283] on input "Young families" at bounding box center [246, 283] width 8 height 8
checkbox input "true"
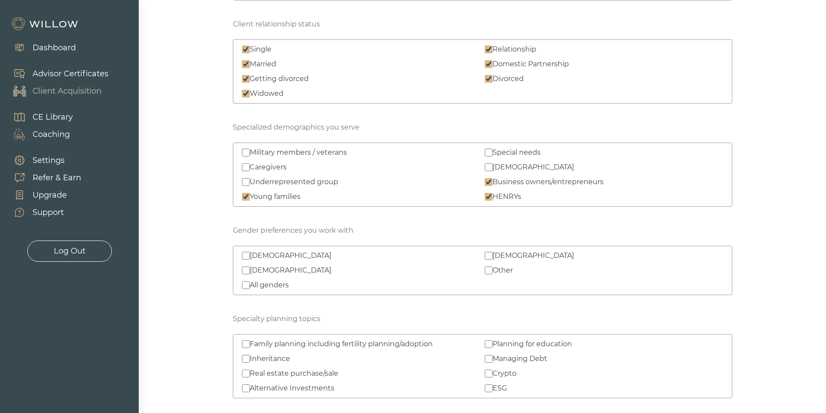
scroll to position [910, 0]
click at [506, 255] on div "[DEMOGRAPHIC_DATA]" at bounding box center [532, 255] width 81 height 10
click at [492, 255] on input "[DEMOGRAPHIC_DATA]" at bounding box center [489, 255] width 8 height 8
checkbox input "true"
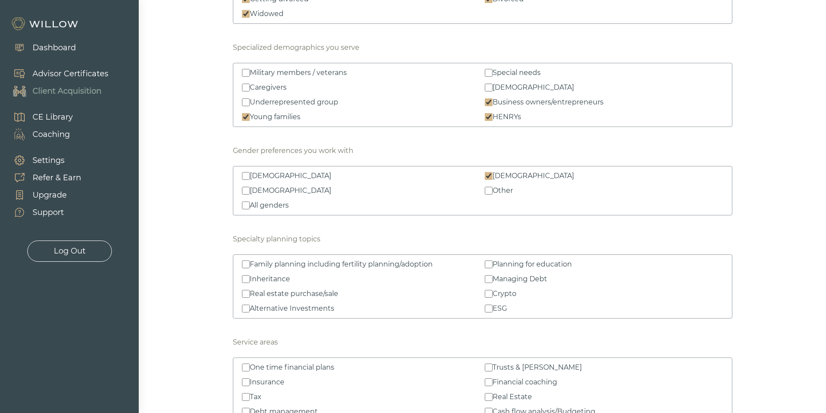
scroll to position [997, 0]
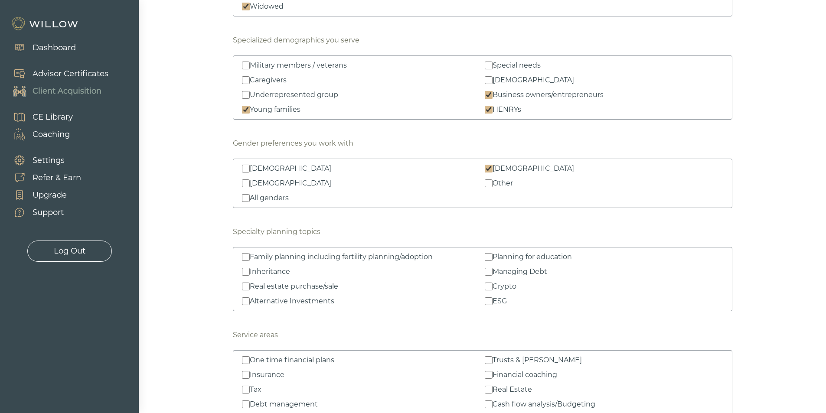
click at [272, 273] on div "Inheritance" at bounding box center [270, 272] width 40 height 10
click at [250, 273] on input "Inheritance" at bounding box center [246, 272] width 8 height 8
checkbox input "true"
click at [275, 287] on div "Real estate purchase/sale" at bounding box center [294, 286] width 88 height 10
click at [250, 287] on input "Real estate purchase/sale" at bounding box center [246, 287] width 8 height 8
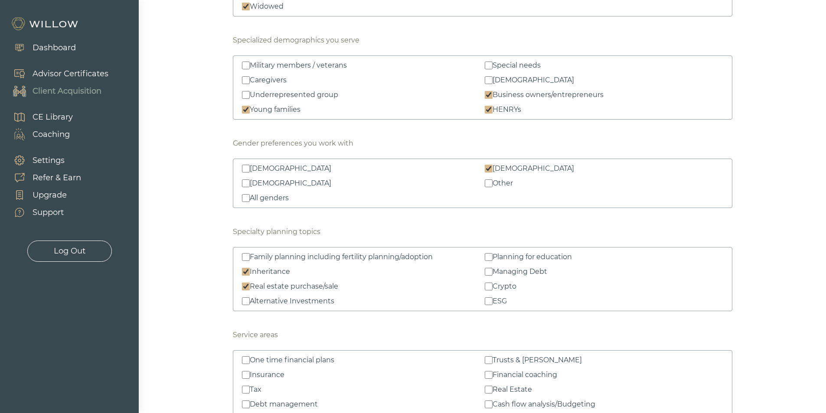
checkbox input "true"
click at [276, 302] on div "Alternative Investments" at bounding box center [292, 301] width 85 height 10
click at [250, 302] on input "Alternative Investments" at bounding box center [246, 301] width 8 height 8
checkbox input "true"
click at [491, 257] on input "Planning for education" at bounding box center [489, 257] width 8 height 8
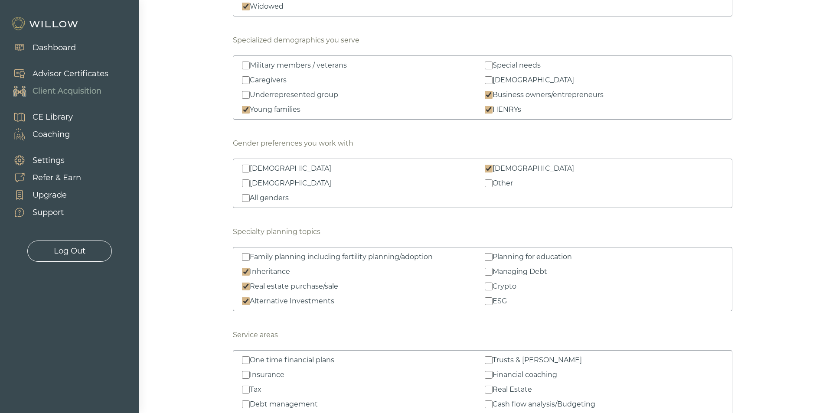
checkbox input "true"
click at [487, 302] on input "ESG" at bounding box center [489, 301] width 8 height 8
checkbox input "true"
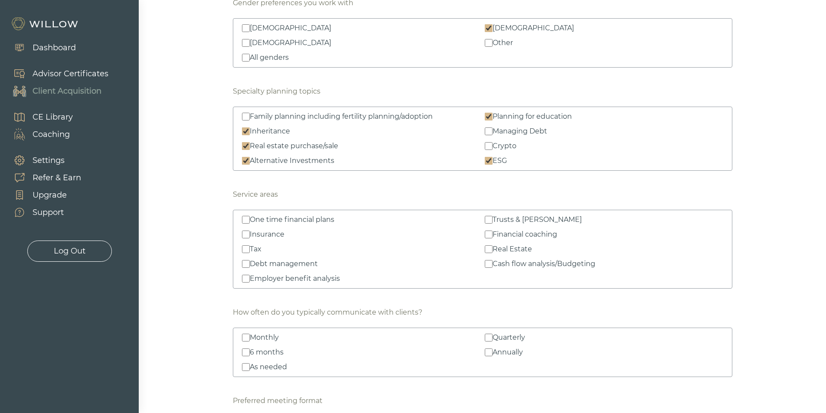
scroll to position [1170, 0]
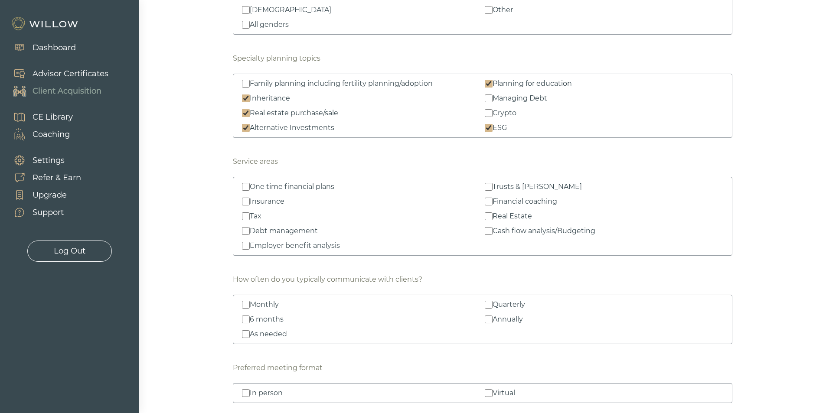
click at [268, 200] on div "Insurance" at bounding box center [267, 201] width 35 height 10
click at [250, 200] on input "Insurance" at bounding box center [246, 202] width 8 height 8
checkbox input "true"
click at [257, 214] on div "Tax" at bounding box center [256, 216] width 12 height 10
click at [250, 214] on input "Tax" at bounding box center [246, 216] width 8 height 8
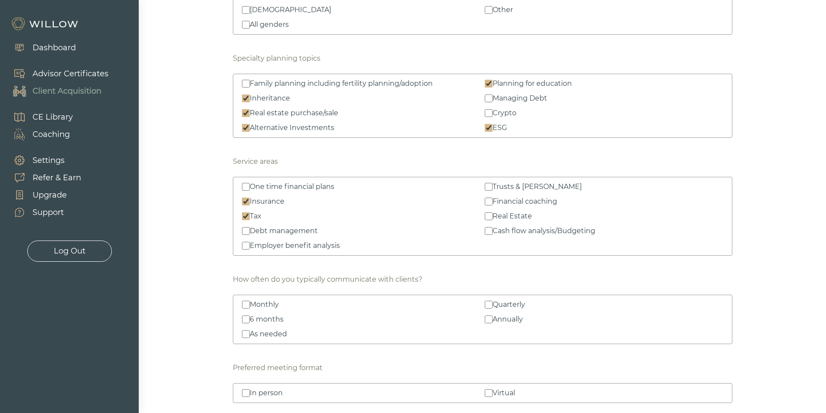
checkbox input "true"
click at [262, 246] on div "Employer benefit analysis" at bounding box center [295, 246] width 90 height 10
click at [250, 246] on input "Employer benefit analysis" at bounding box center [246, 246] width 8 height 8
checkbox input "true"
click at [533, 185] on div "Trusts & [PERSON_NAME]" at bounding box center [536, 187] width 89 height 10
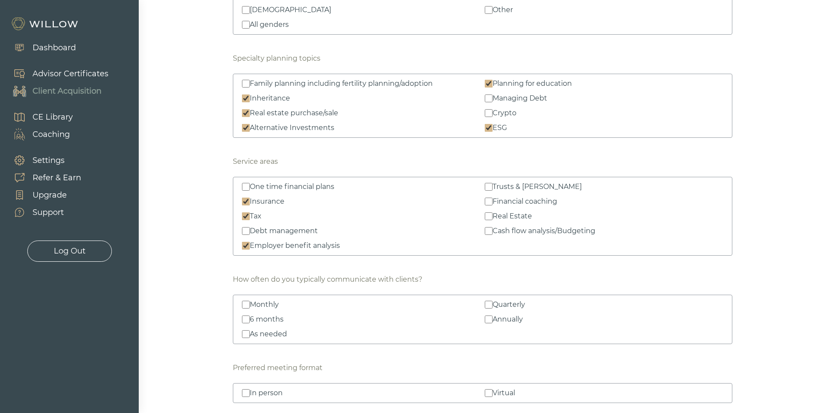
click at [492, 185] on input "Trusts & [PERSON_NAME]" at bounding box center [489, 187] width 8 height 8
checkbox input "true"
click at [536, 230] on div "Cash flow analysis/Budgeting" at bounding box center [543, 231] width 103 height 10
click at [492, 230] on input "Cash flow analysis/Budgeting" at bounding box center [489, 231] width 8 height 8
checkbox input "true"
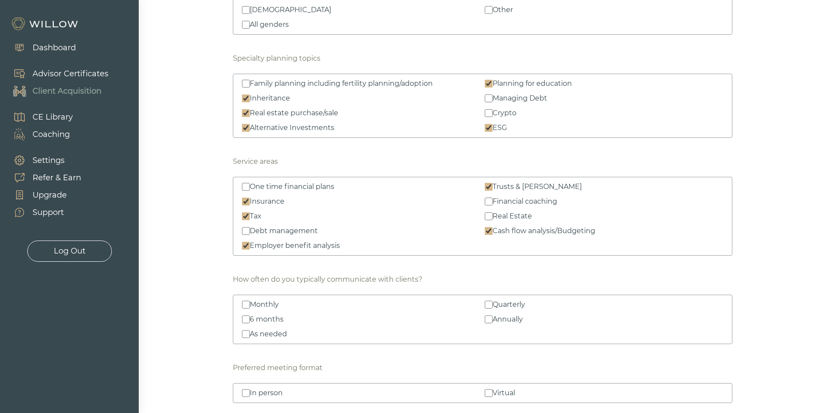
click at [525, 205] on div "Financial coaching" at bounding box center [524, 201] width 65 height 10
click at [492, 205] on input "Financial coaching" at bounding box center [489, 202] width 8 height 8
checkbox input "true"
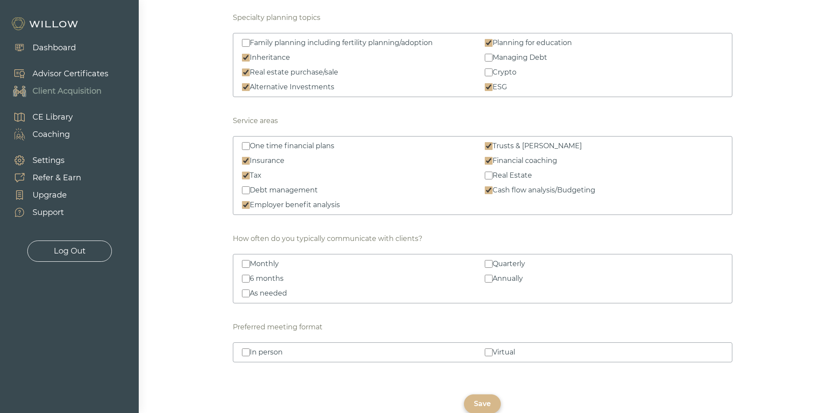
scroll to position [1211, 0]
click at [517, 260] on div "Quarterly" at bounding box center [508, 263] width 33 height 10
click at [492, 260] on input "Quarterly" at bounding box center [489, 264] width 8 height 8
checkbox input "true"
click at [506, 351] on div "Virtual" at bounding box center [503, 352] width 23 height 10
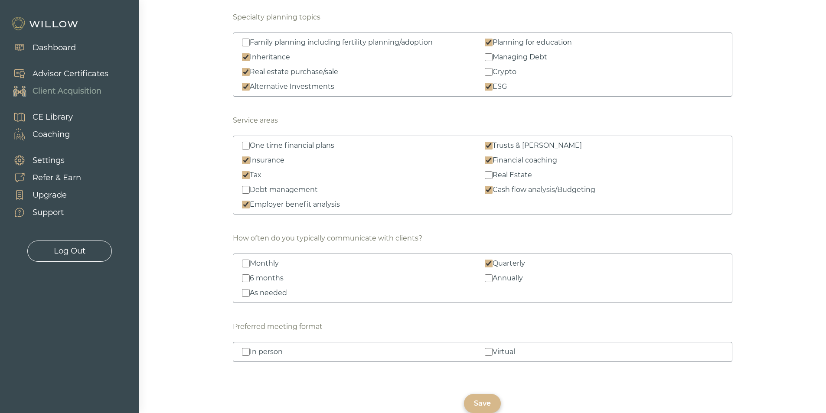
click at [492, 351] on input "Virtual" at bounding box center [489, 352] width 8 height 8
checkbox input "true"
click at [270, 349] on div "In person" at bounding box center [266, 352] width 33 height 10
click at [250, 349] on input "In person" at bounding box center [246, 352] width 8 height 8
click at [276, 351] on div "In person" at bounding box center [266, 352] width 33 height 10
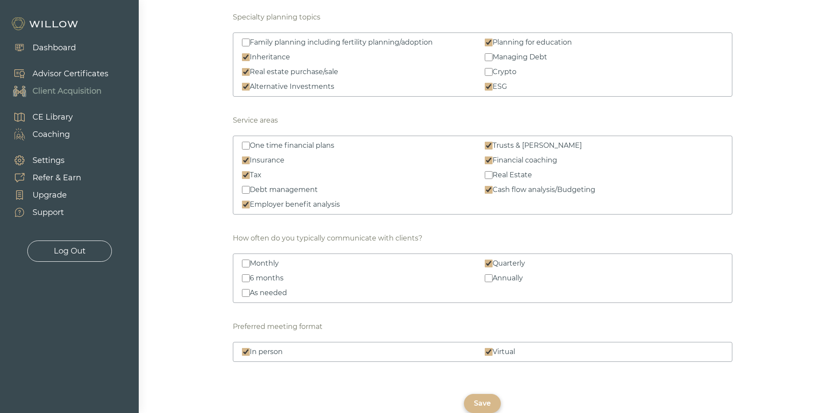
click at [250, 351] on input "In person" at bounding box center [246, 352] width 8 height 8
checkbox input "false"
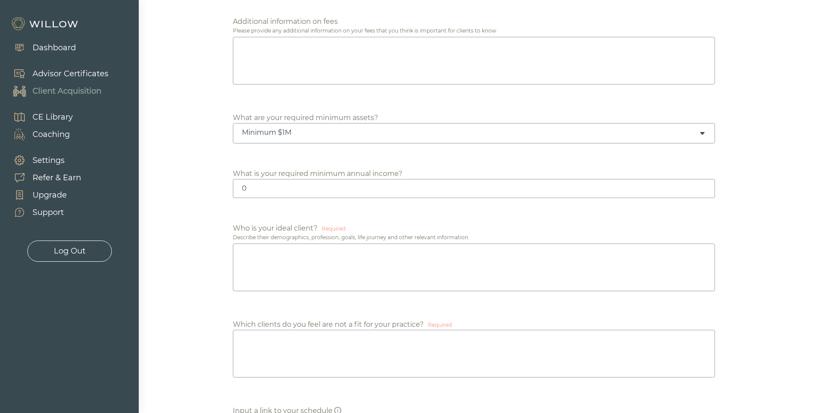
scroll to position [431, 0]
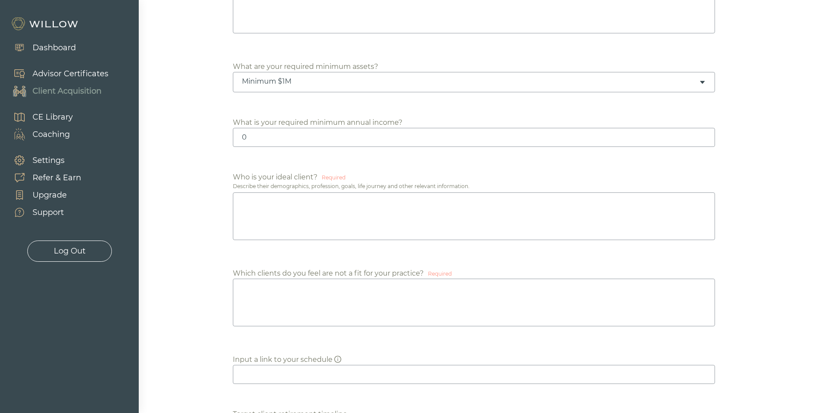
click at [331, 219] on textarea at bounding box center [474, 216] width 482 height 48
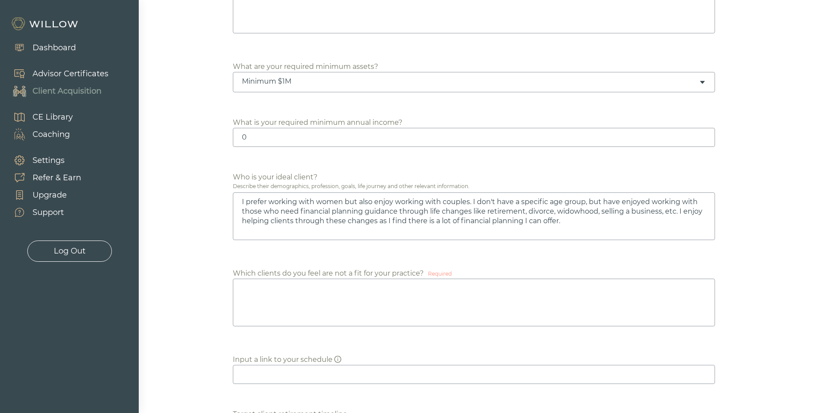
click at [371, 290] on textarea at bounding box center [474, 303] width 482 height 48
drag, startPoint x: 526, startPoint y: 219, endPoint x: 582, endPoint y: 227, distance: 56.9
click at [526, 220] on textarea "I prefer working with women but also enjoy working with couples. I don't have a…" at bounding box center [474, 216] width 482 height 48
type textarea "I prefer working with women but also enjoy working with couples. I don't have a…"
click at [351, 308] on textarea at bounding box center [474, 303] width 482 height 48
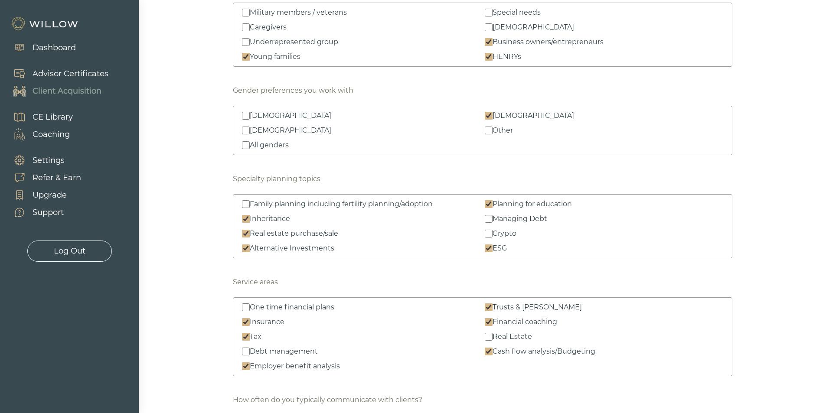
scroll to position [1168, 0]
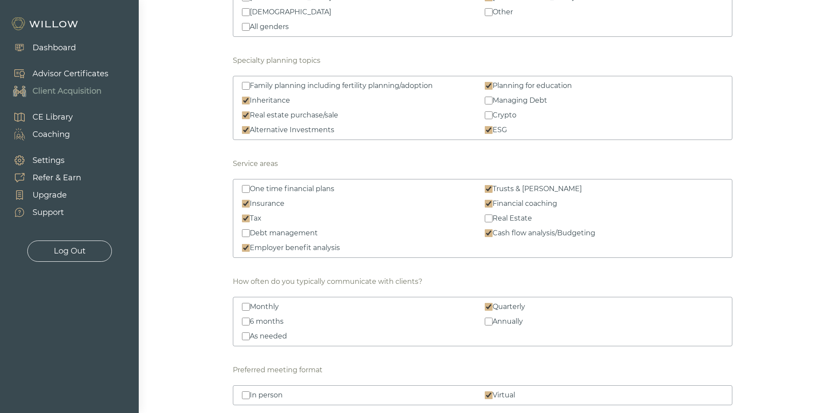
type textarea "I don't enjoy as much working with those who are very in the weeds with the inv…"
drag, startPoint x: 248, startPoint y: 335, endPoint x: 260, endPoint y: 332, distance: 12.3
click at [248, 335] on input "As needed" at bounding box center [246, 336] width 8 height 8
checkbox input "true"
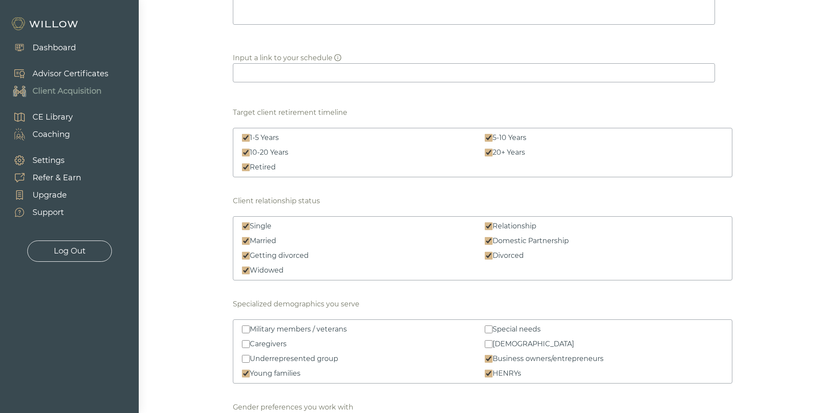
scroll to position [561, 0]
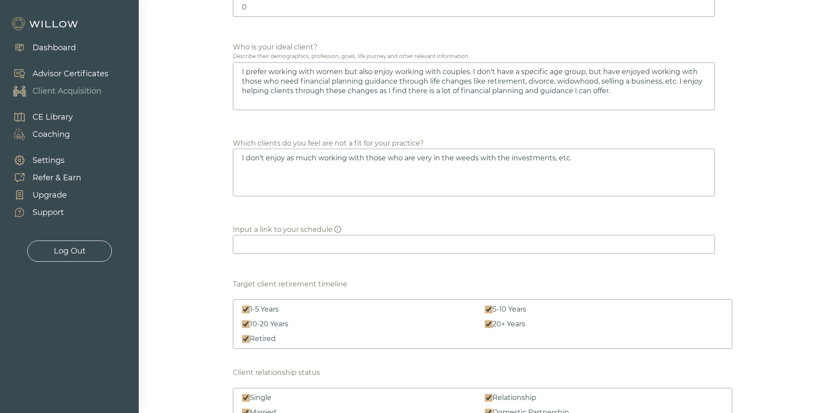
click at [610, 92] on textarea "I prefer working with women but also enjoy working with couples. I don't have a…" at bounding box center [474, 86] width 482 height 48
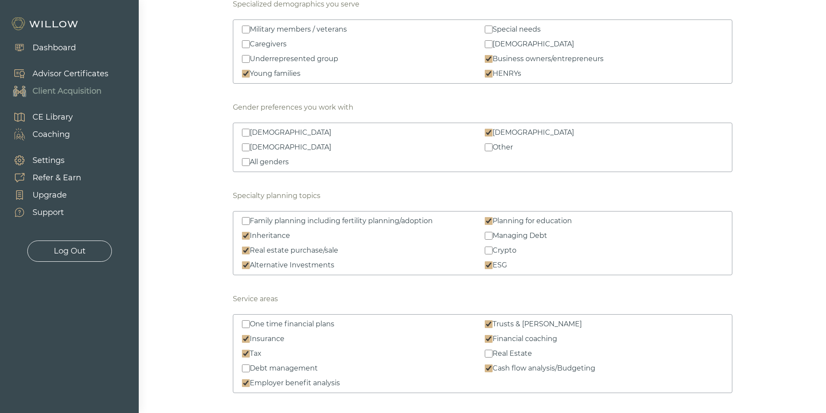
scroll to position [1211, 0]
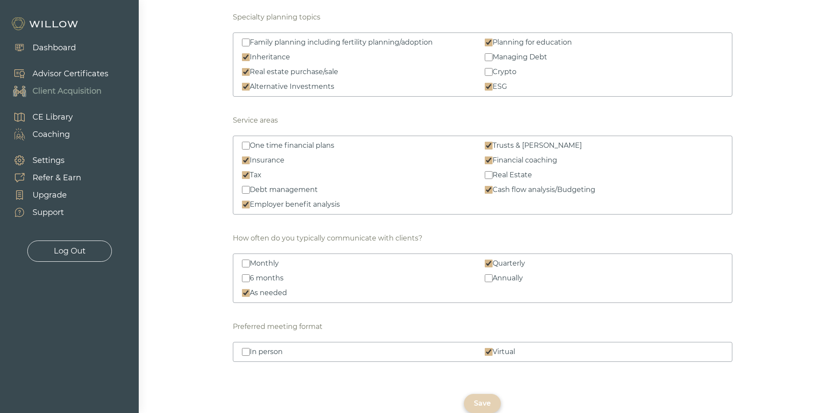
type textarea "I prefer working with women but also enjoy working with couples. I don't have a…"
click at [487, 398] on div "Save" at bounding box center [482, 403] width 37 height 19
click at [262, 348] on div "In person" at bounding box center [266, 352] width 33 height 10
click at [250, 348] on input "In person" at bounding box center [246, 352] width 8 height 8
checkbox input "true"
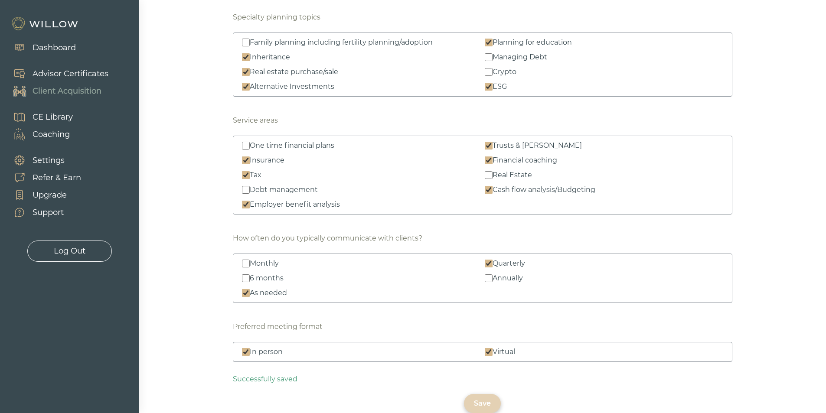
click at [492, 403] on div "Save" at bounding box center [482, 403] width 37 height 19
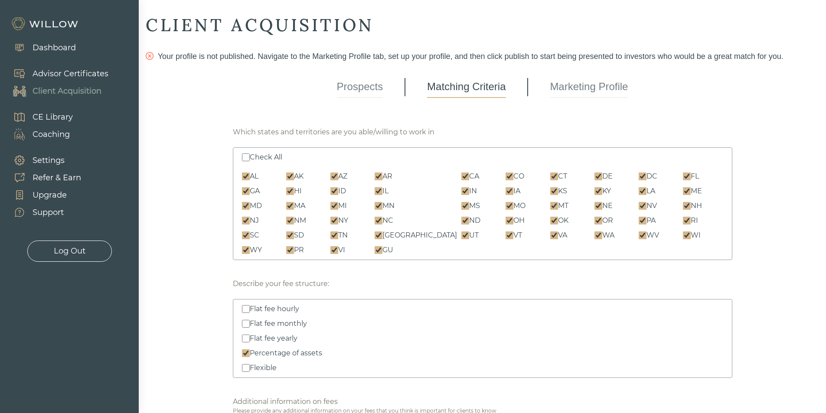
click at [371, 91] on link "Prospects" at bounding box center [360, 87] width 46 height 22
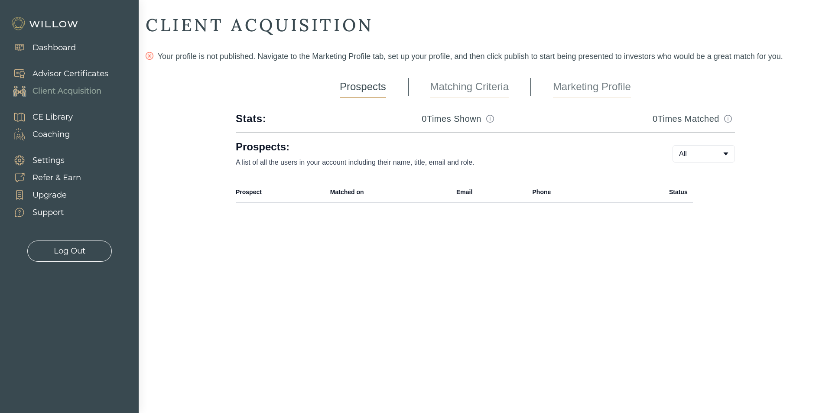
click at [603, 89] on link "Marketing Profile" at bounding box center [592, 87] width 78 height 22
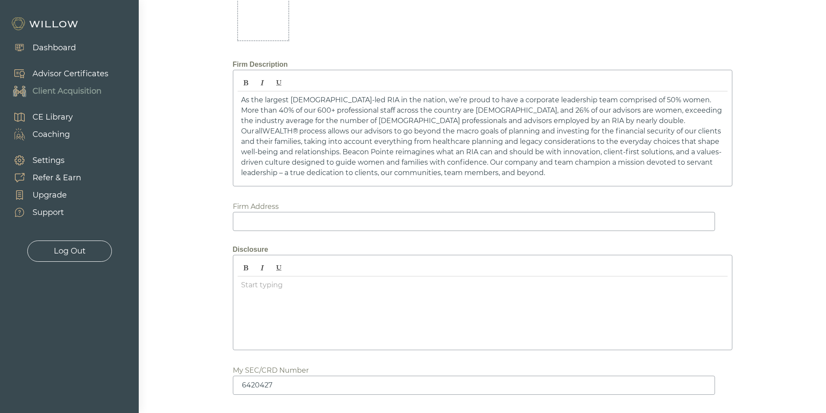
scroll to position [1207, 0]
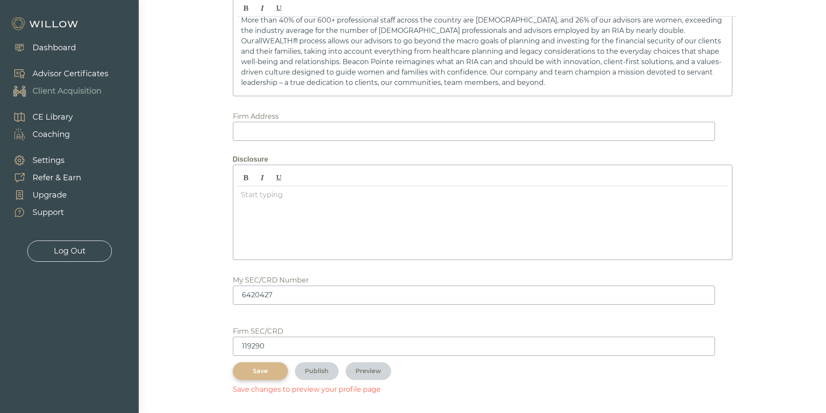
click at [261, 370] on div "Save" at bounding box center [260, 371] width 35 height 9
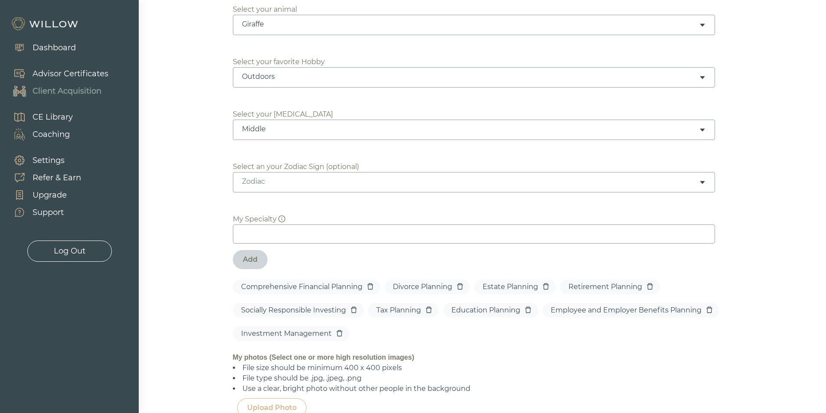
scroll to position [731, 0]
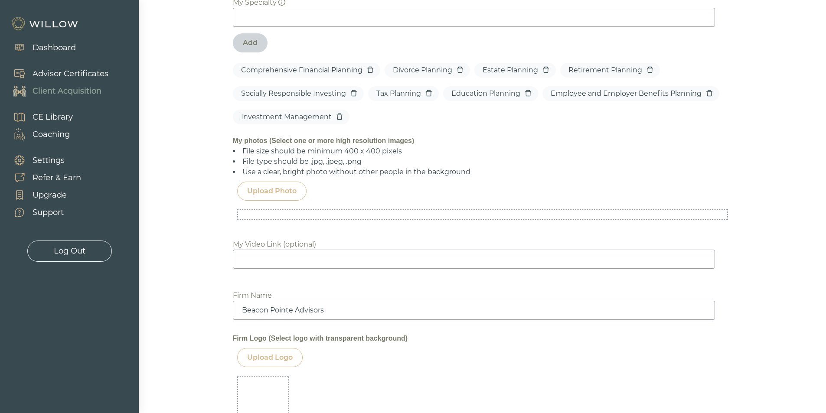
click at [277, 191] on div "Upload Photo" at bounding box center [271, 191] width 49 height 10
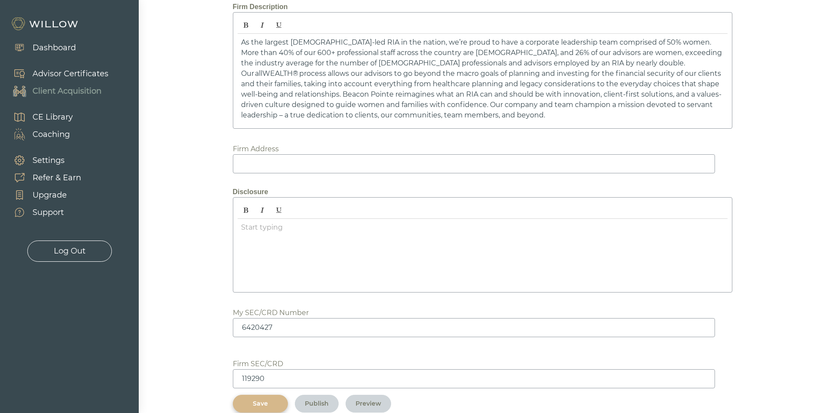
scroll to position [1486, 0]
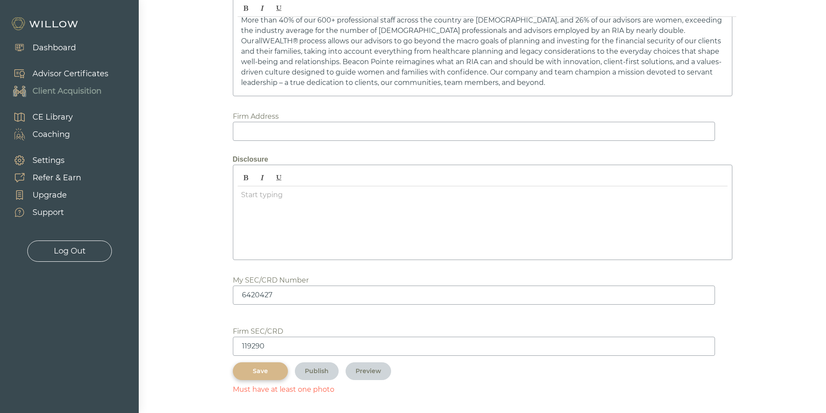
click at [252, 368] on div "Save" at bounding box center [260, 371] width 35 height 9
click at [261, 367] on div "Save" at bounding box center [260, 371] width 35 height 9
click at [264, 370] on div "Save" at bounding box center [260, 371] width 35 height 9
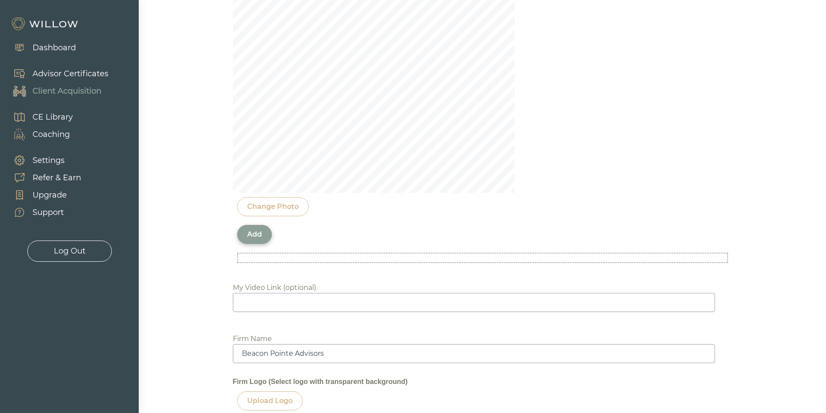
click at [250, 235] on div "Add" at bounding box center [254, 234] width 15 height 10
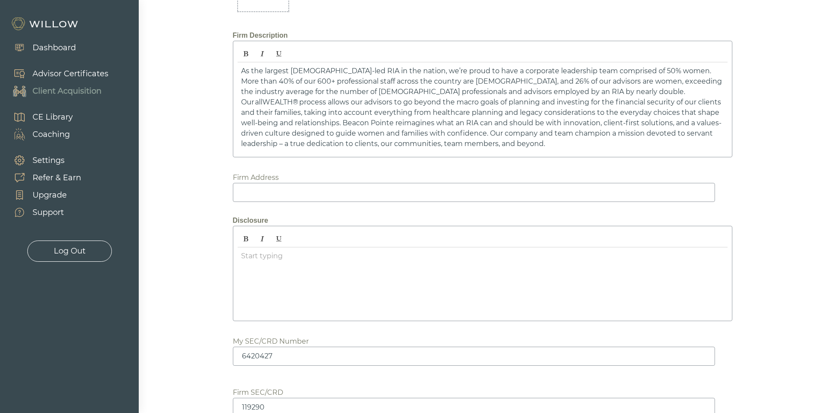
scroll to position [1261, 0]
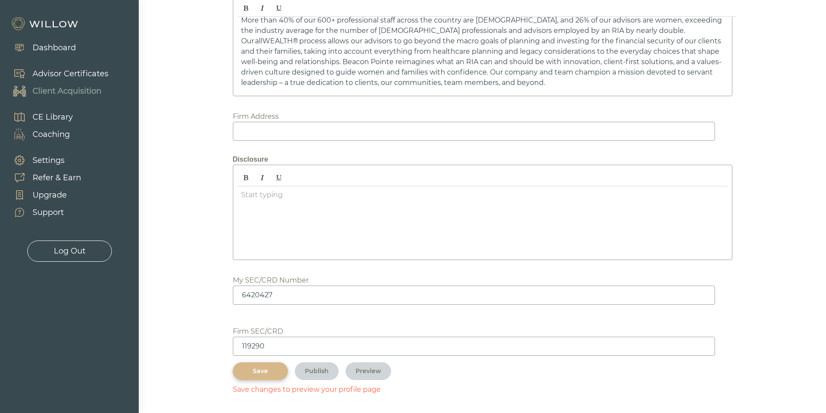
click at [258, 371] on div "Save" at bounding box center [260, 371] width 35 height 9
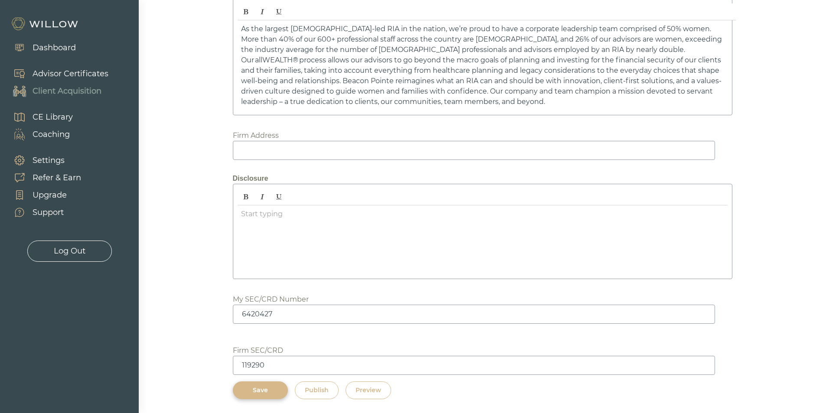
scroll to position [1242, 0]
click at [324, 391] on div "Publish" at bounding box center [317, 390] width 24 height 9
